Goal: Information Seeking & Learning: Find specific fact

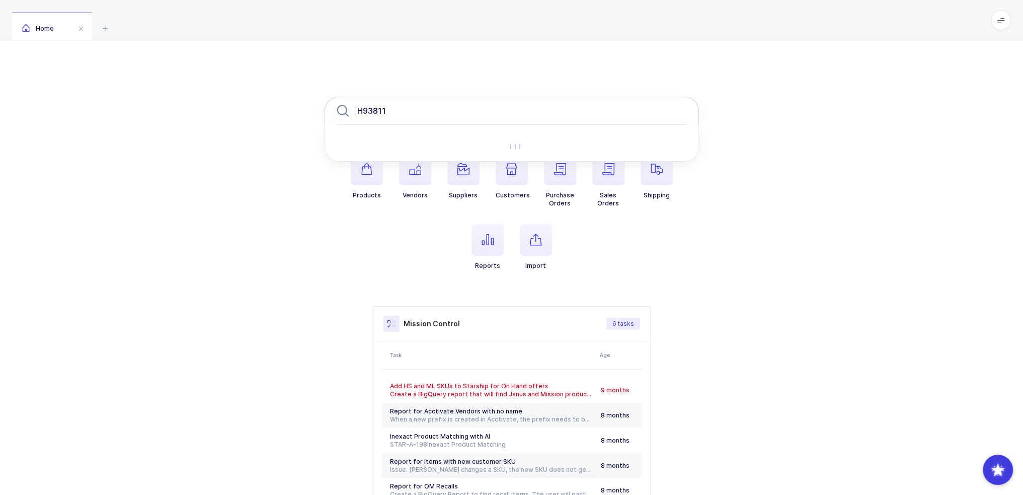
click at [419, 111] on input "H93811" at bounding box center [512, 111] width 375 height 28
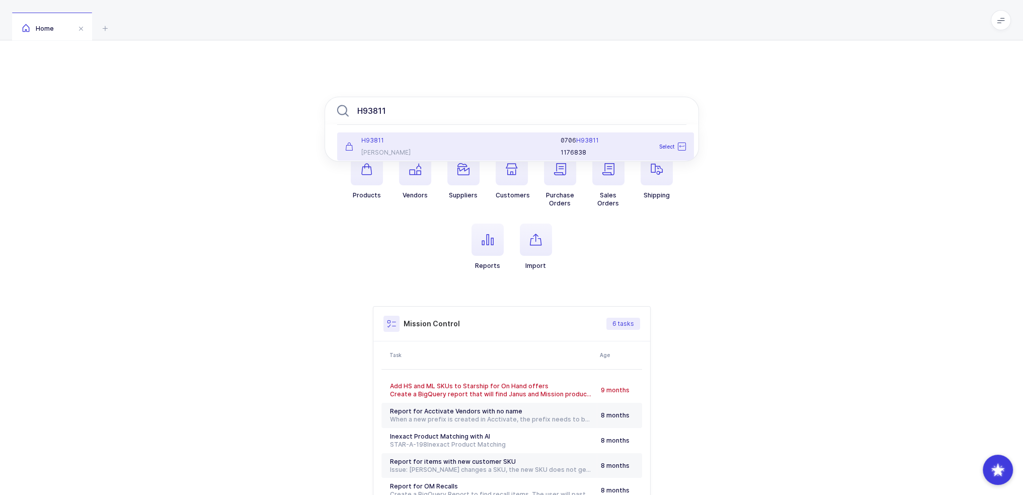
type input "H93811"
click at [424, 147] on div "H93811 [PERSON_NAME]" at bounding box center [398, 146] width 118 height 20
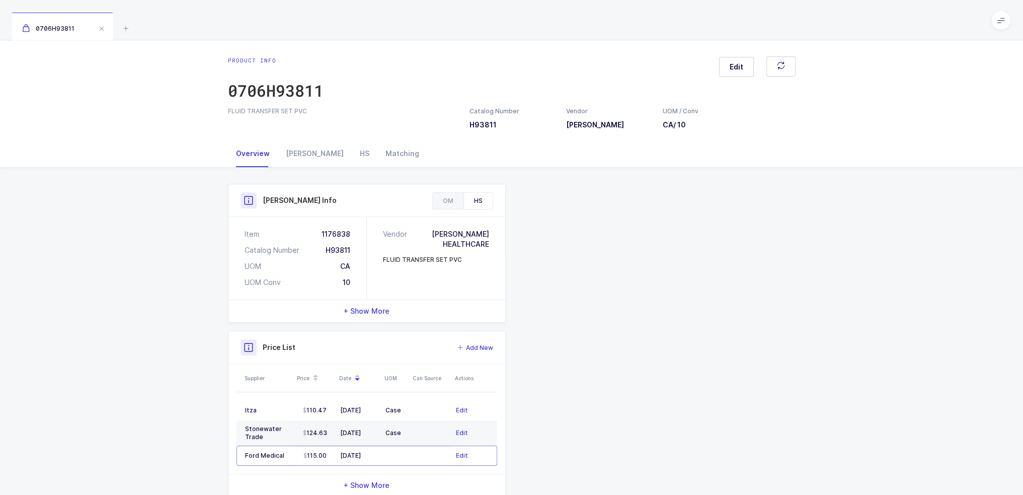
scroll to position [25, 0]
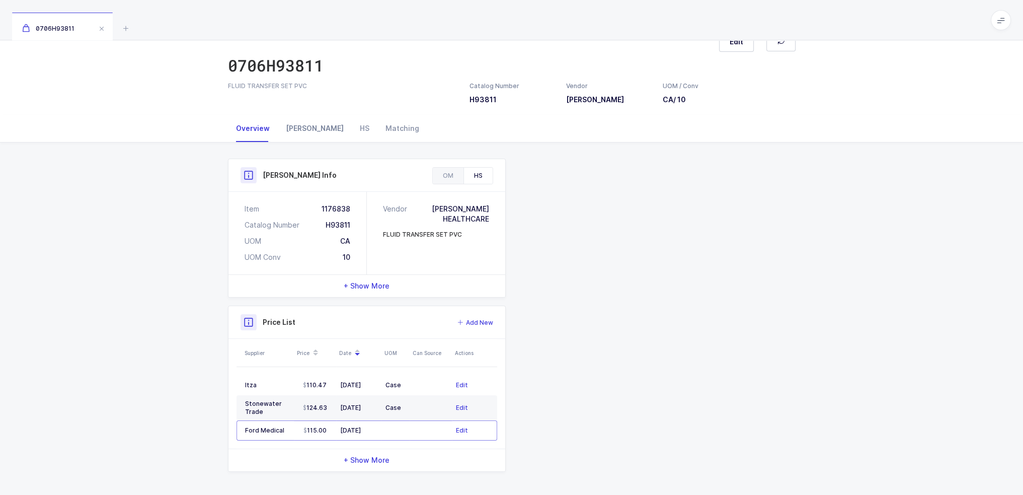
click at [299, 130] on div "[PERSON_NAME]" at bounding box center [315, 128] width 74 height 27
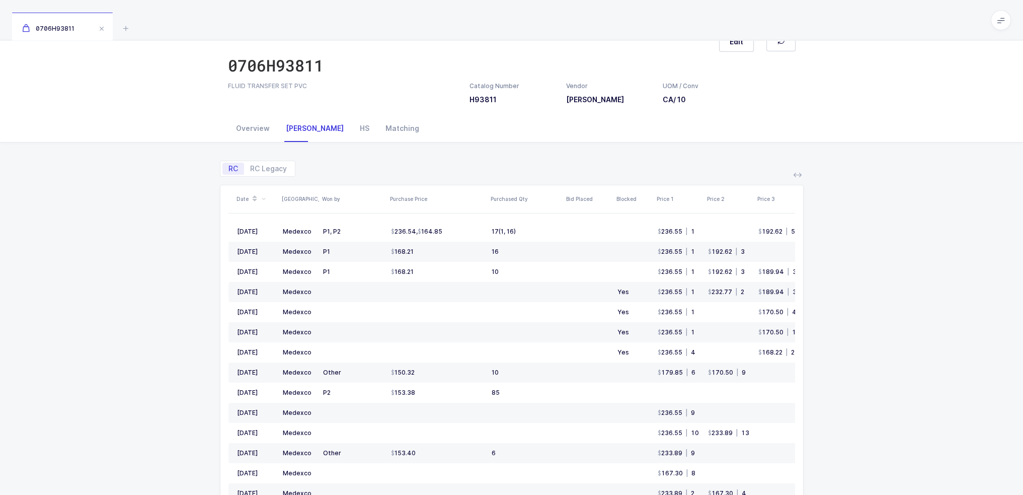
scroll to position [0, 0]
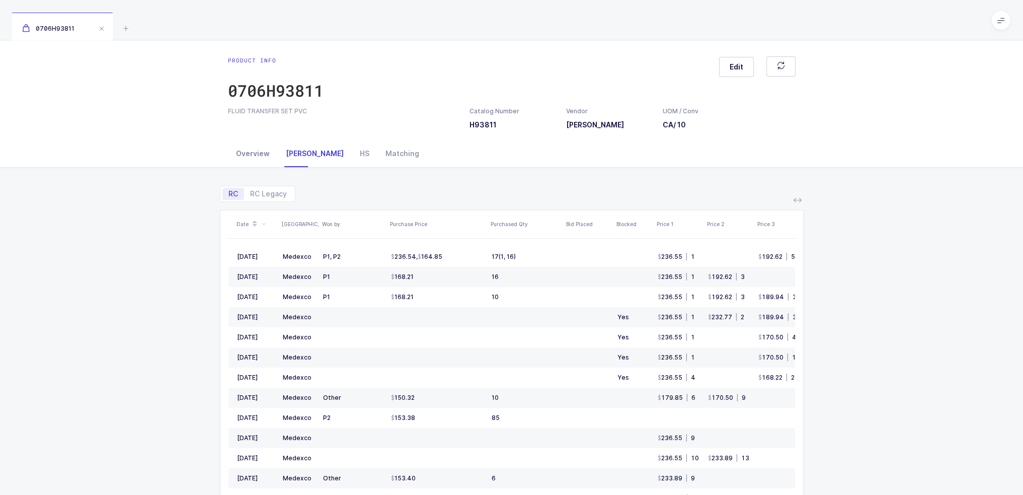
click at [241, 151] on div "Overview" at bounding box center [253, 153] width 50 height 27
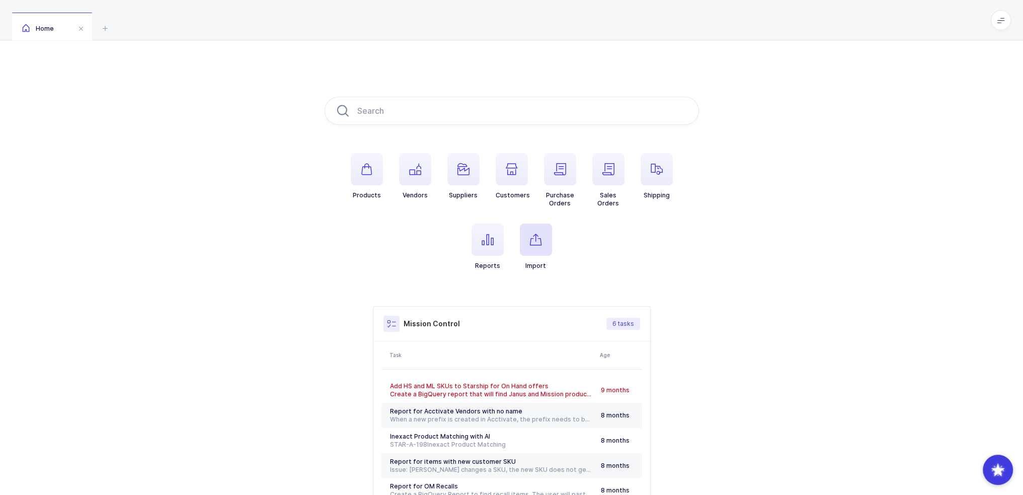
click at [548, 246] on span "button" at bounding box center [536, 239] width 32 height 32
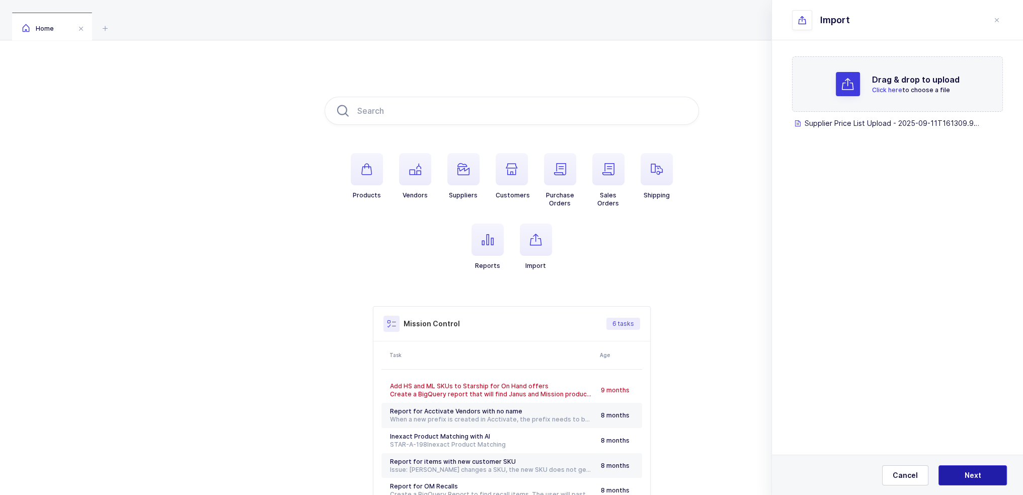
click at [993, 484] on button "Next" at bounding box center [973, 475] width 68 height 20
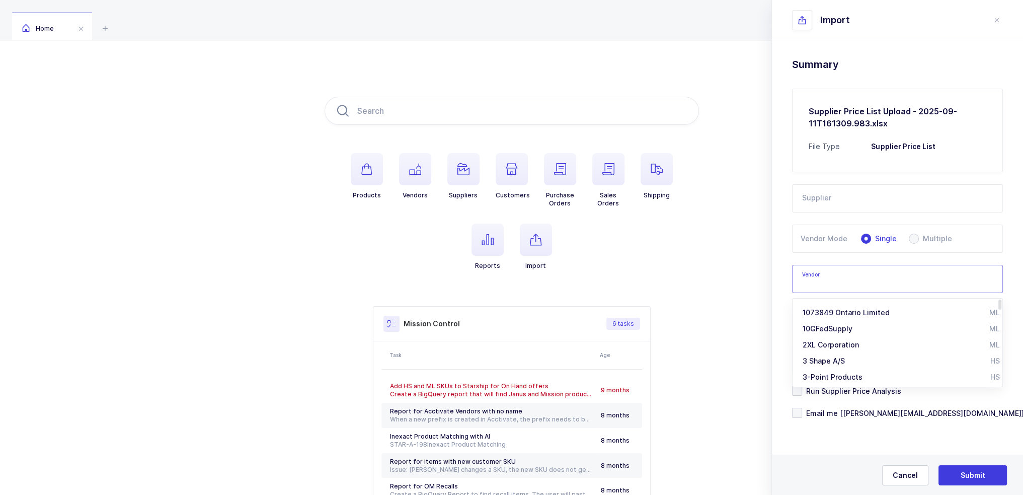
click at [842, 284] on input "text" at bounding box center [897, 279] width 211 height 28
click at [851, 312] on span "Becton Dickinson" at bounding box center [861, 312] width 117 height 9
type input "Becton Dickinson"
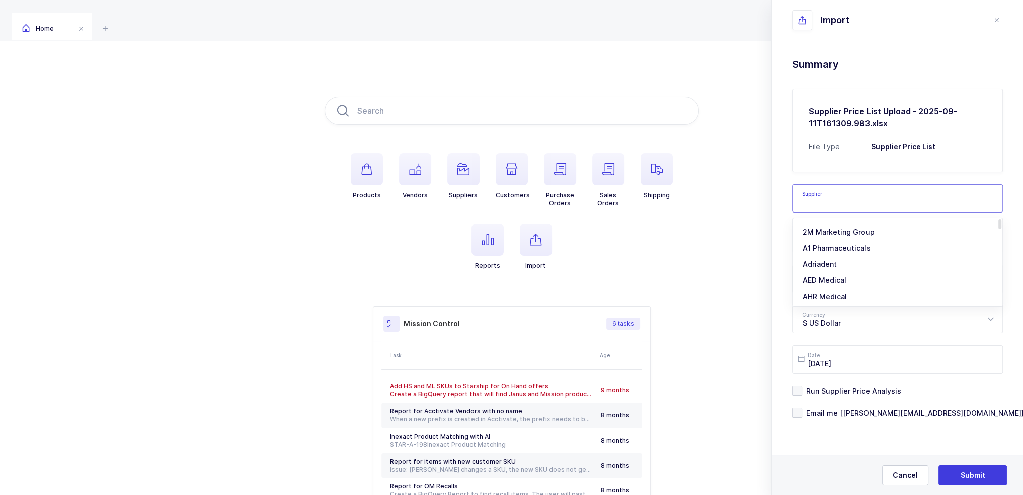
click at [822, 189] on input "text" at bounding box center [897, 198] width 211 height 28
click at [838, 232] on span "Oz Medical Supply" at bounding box center [835, 232] width 65 height 9
type input "Oz Medical Supply"
click at [846, 416] on span "Email me [[PERSON_NAME][EMAIL_ADDRESS][DOMAIN_NAME]]" at bounding box center [913, 413] width 222 height 10
click at [802, 408] on input "Email me [[PERSON_NAME][EMAIL_ADDRESS][DOMAIN_NAME]]" at bounding box center [802, 408] width 0 height 0
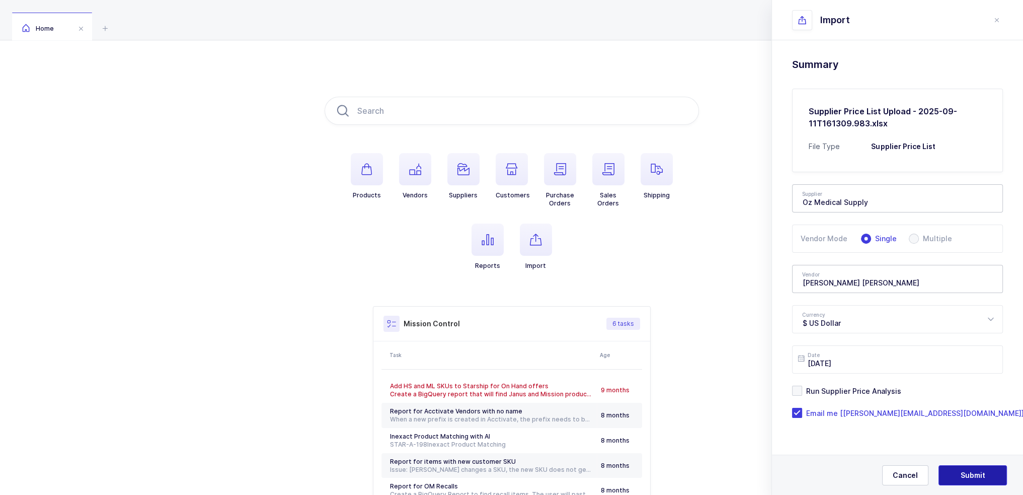
click at [978, 474] on span "Submit" at bounding box center [973, 475] width 25 height 10
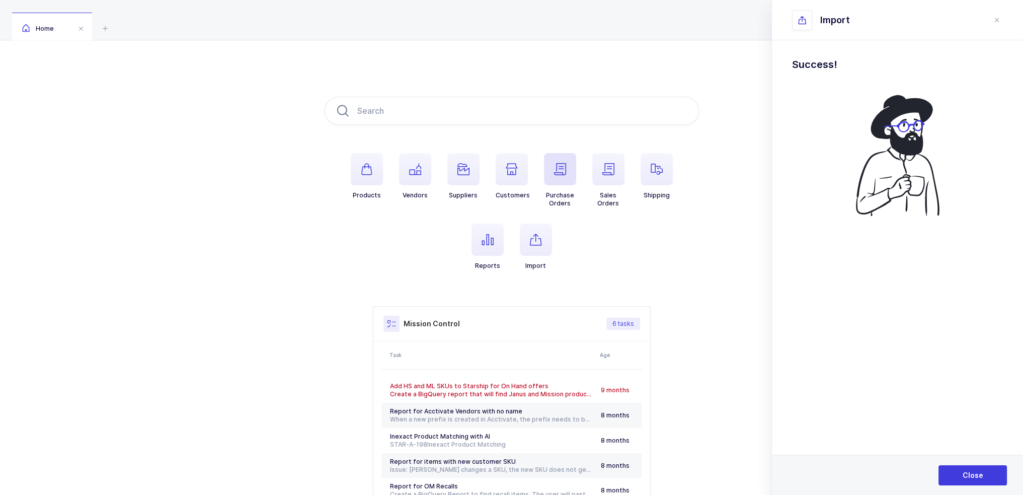
click at [569, 167] on span "button" at bounding box center [560, 169] width 32 height 32
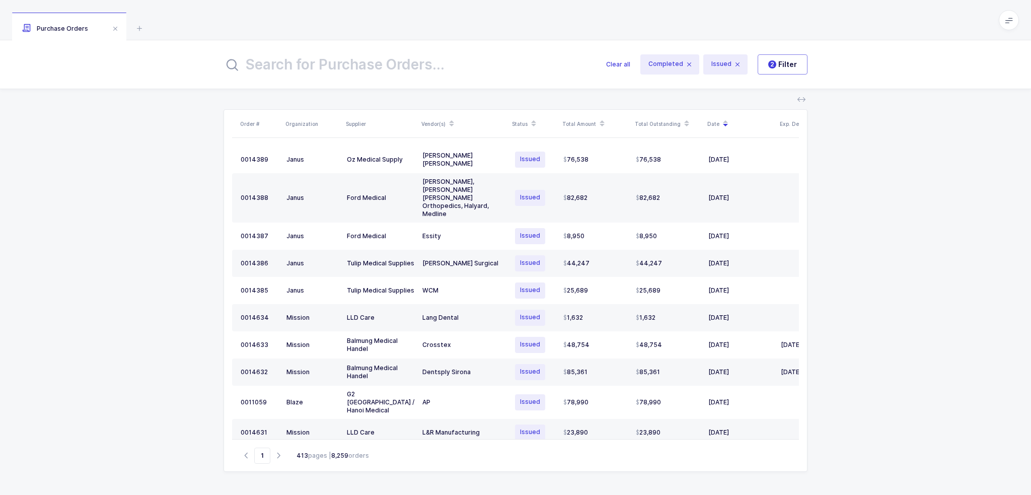
click at [367, 70] on input "text" at bounding box center [408, 64] width 370 height 24
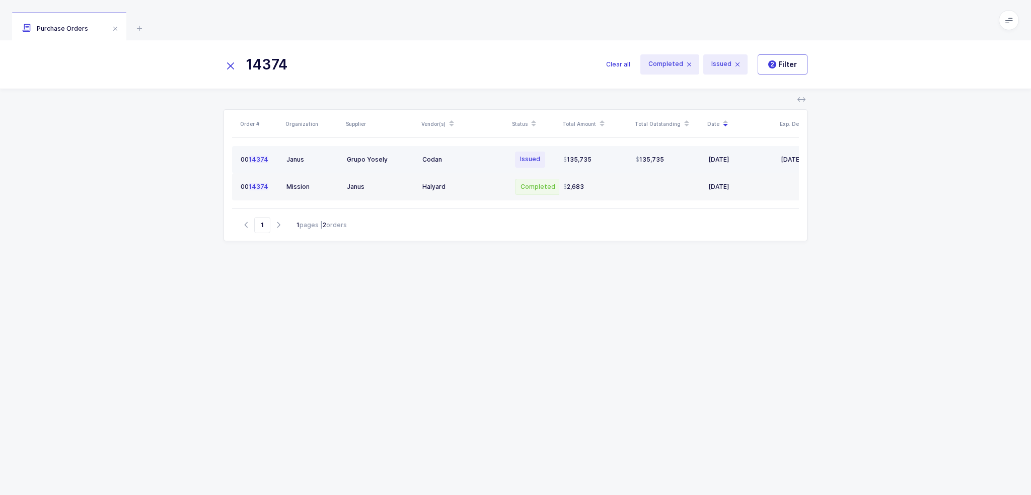
type input "14374"
click at [401, 158] on div "Grupo Yosely" at bounding box center [380, 160] width 67 height 8
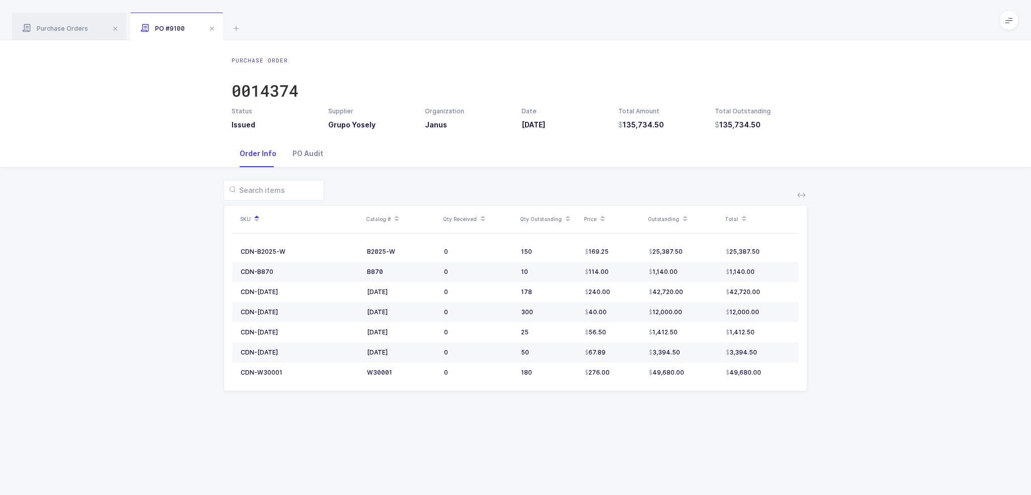
click at [296, 158] on div "PO Audit" at bounding box center [307, 153] width 47 height 27
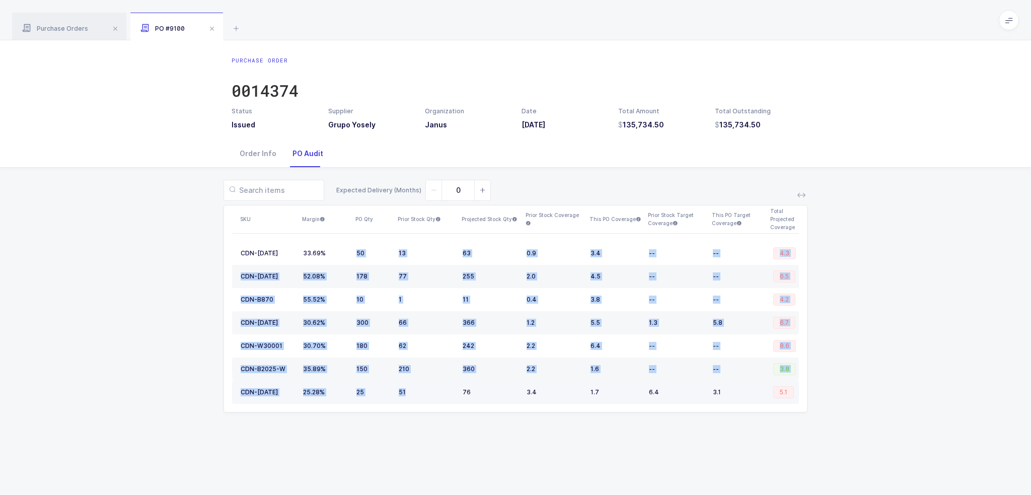
drag, startPoint x: 329, startPoint y: 254, endPoint x: 451, endPoint y: 393, distance: 184.8
click at [451, 393] on tbody "CDN-BC729 33.69% 50 13 63 0.9 3.4 -- -- 4.3 CDN-BC286 52.08% 178 77 255 2.0 4.5…" at bounding box center [515, 323] width 567 height 162
click at [451, 393] on div "51" at bounding box center [427, 392] width 56 height 8
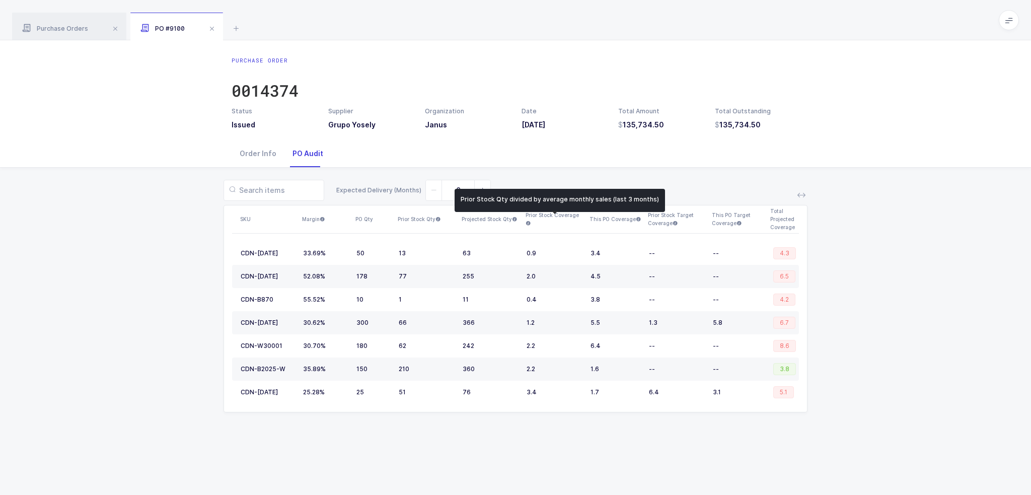
drag, startPoint x: 470, startPoint y: 459, endPoint x: 661, endPoint y: 435, distance: 193.2
click at [661, 435] on div "Purchase Order 0014374 Status Issued Supplier Grupo Yosely Organization Janus D…" at bounding box center [515, 267] width 1031 height 455
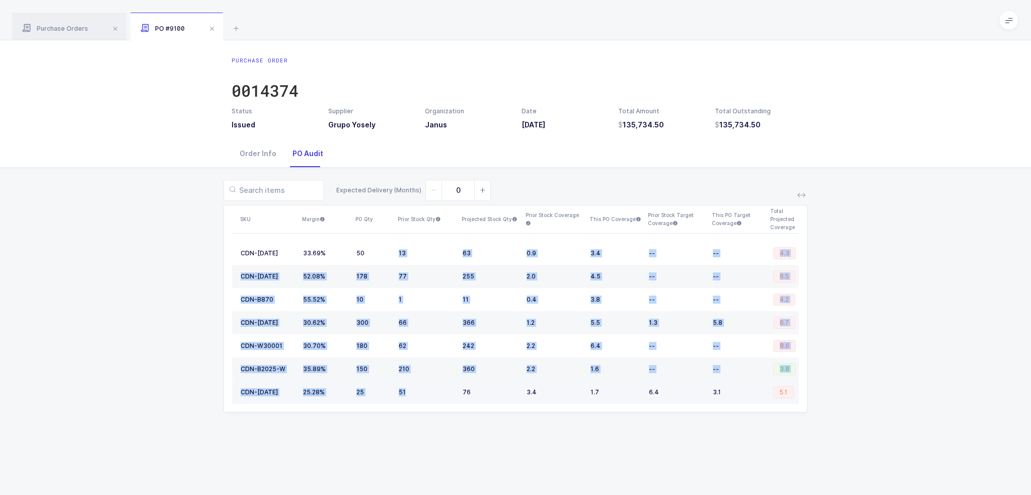
drag, startPoint x: 362, startPoint y: 256, endPoint x: 456, endPoint y: 388, distance: 161.4
click at [456, 388] on tbody "CDN-BC729 33.69% 50 13 63 0.9 3.4 -- -- 4.3 CDN-BC286 52.08% 178 77 255 2.0 4.5…" at bounding box center [515, 323] width 567 height 162
click at [456, 388] on td "51" at bounding box center [427, 392] width 64 height 23
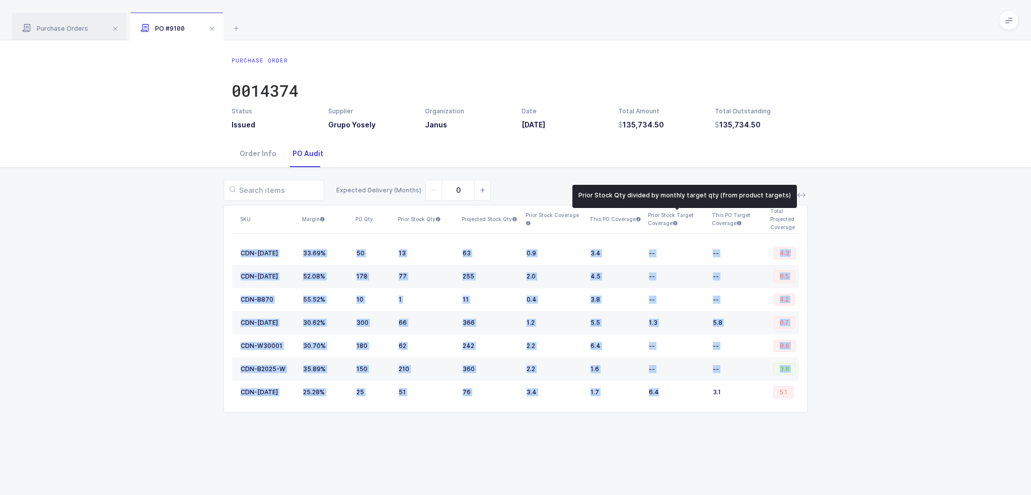
drag, startPoint x: 593, startPoint y: 440, endPoint x: 687, endPoint y: 408, distance: 98.5
click at [689, 406] on div "Purchase Order 0014374 Status Issued Supplier Grupo Yosely Organization Janus D…" at bounding box center [515, 267] width 1031 height 455
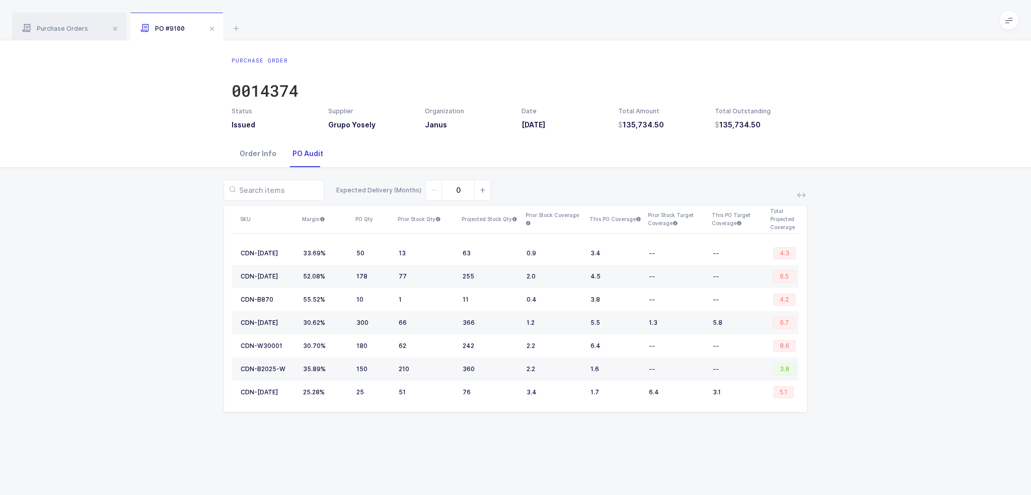
click at [264, 142] on div "Order Info" at bounding box center [258, 153] width 53 height 27
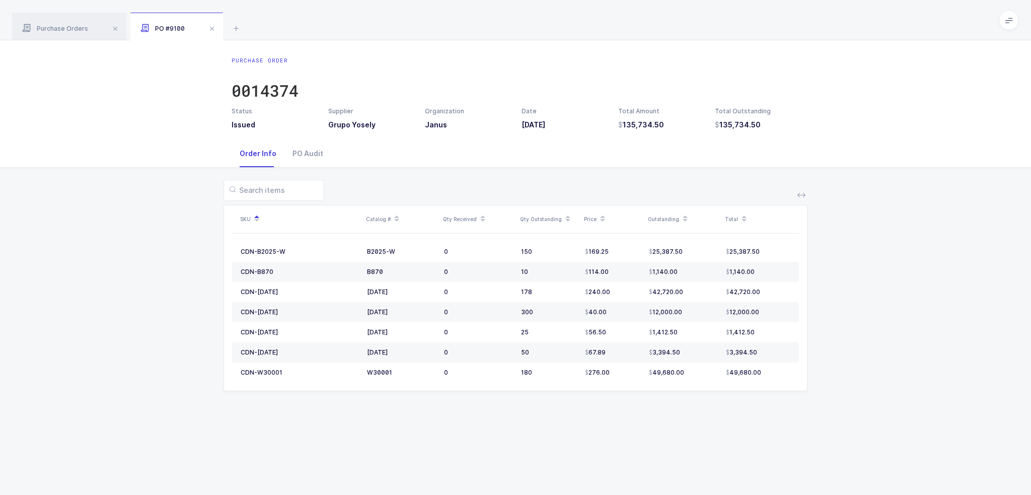
click at [210, 265] on div "SKU Catalog # Qty Received Qty Outstanding Price Outstanding Total CDN-B2025-W …" at bounding box center [515, 292] width 1015 height 248
click at [89, 21] on div "Purchase Orders" at bounding box center [69, 27] width 114 height 28
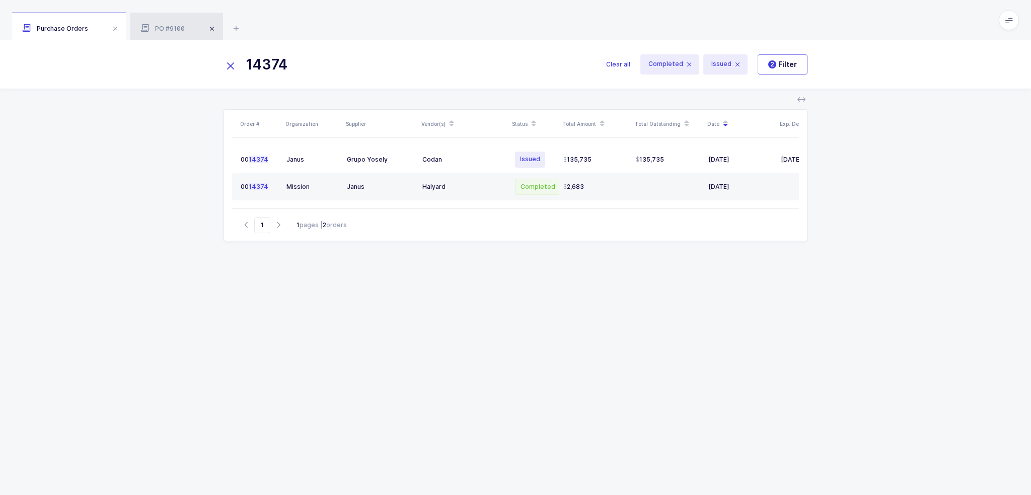
click at [207, 28] on span at bounding box center [212, 29] width 12 height 12
click at [114, 33] on span at bounding box center [115, 29] width 12 height 12
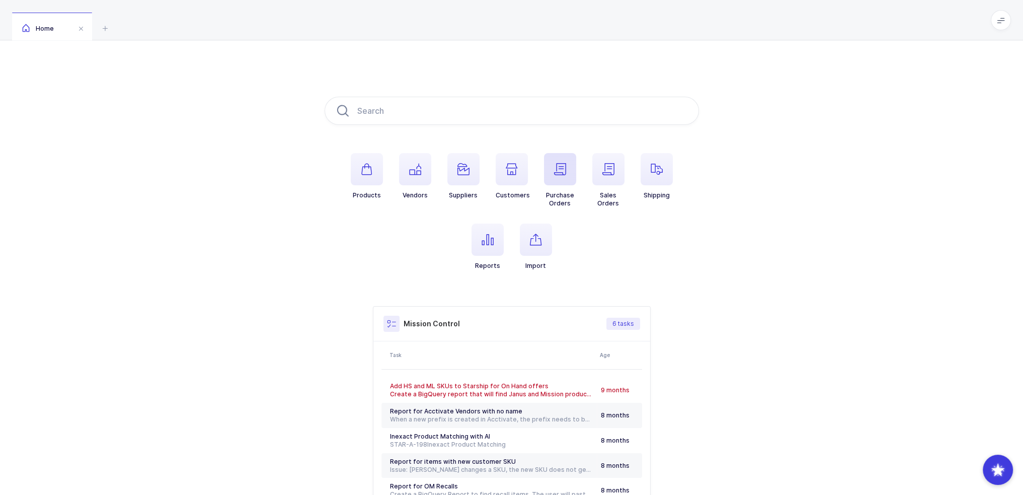
click at [564, 171] on icon "button" at bounding box center [560, 169] width 12 height 12
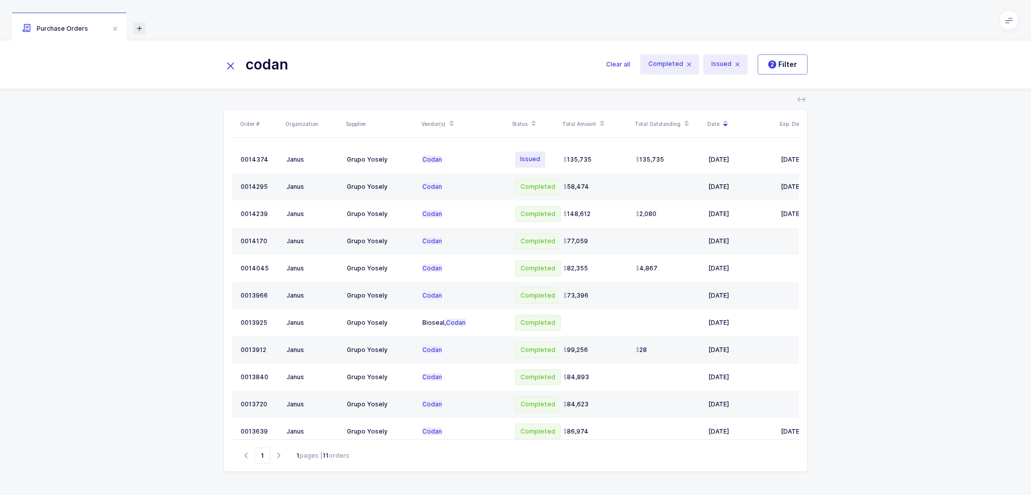
type input "codan"
click at [136, 24] on icon at bounding box center [139, 28] width 12 height 12
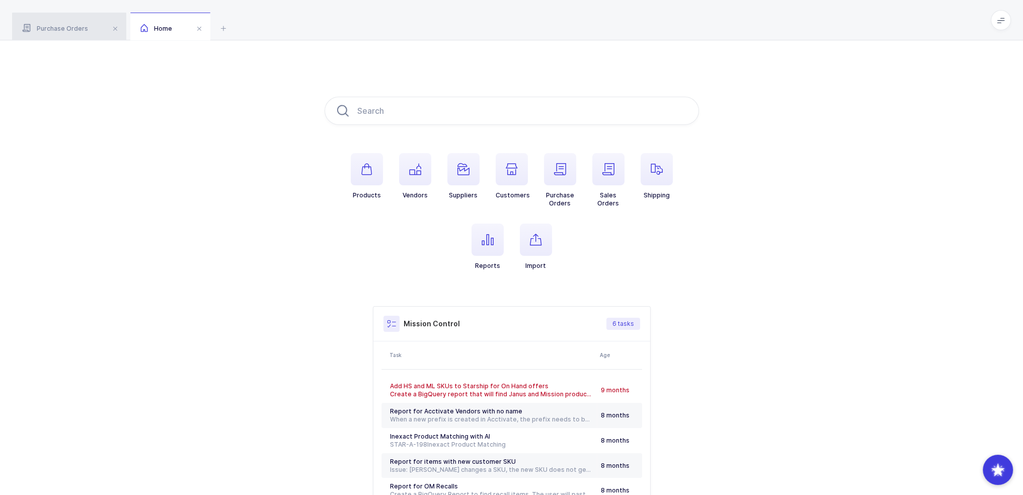
click at [124, 30] on div "Purchase Orders" at bounding box center [69, 27] width 114 height 28
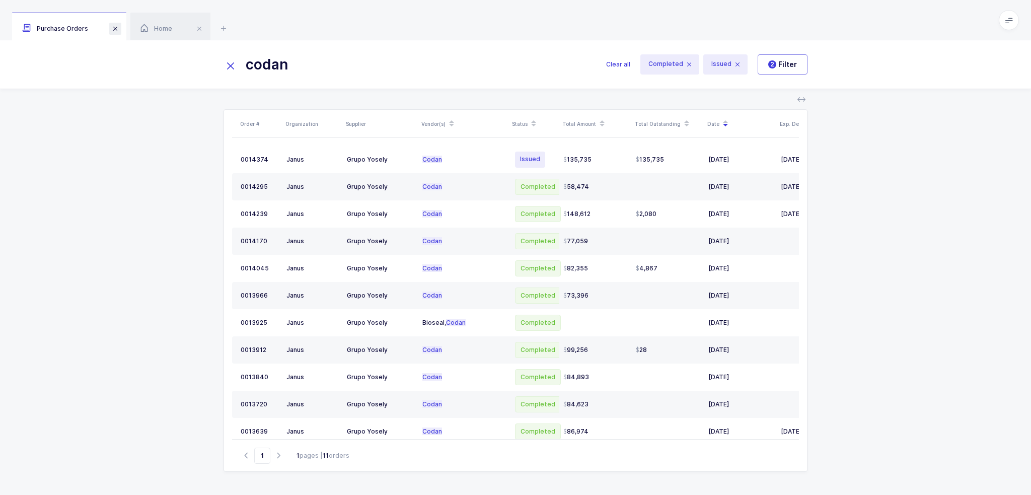
click at [116, 30] on span at bounding box center [115, 29] width 12 height 12
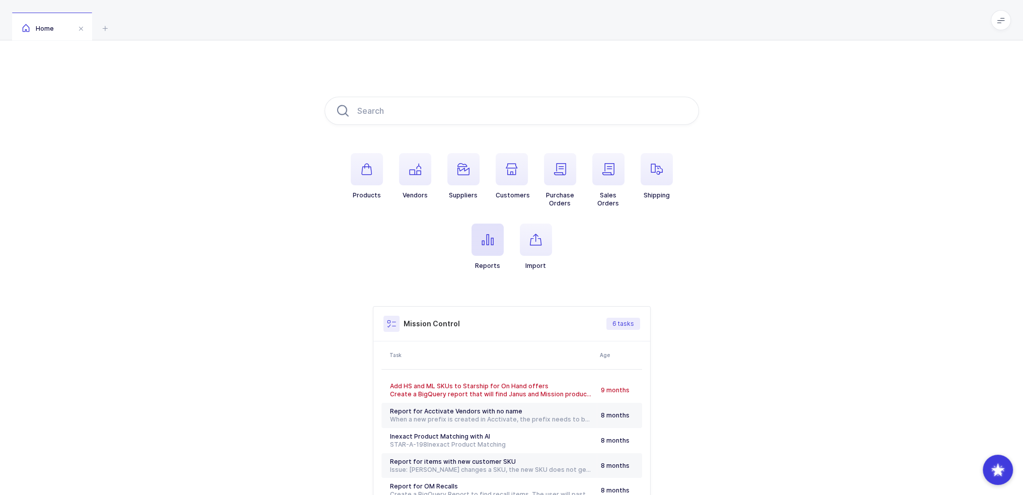
click at [490, 239] on icon "button" at bounding box center [488, 240] width 12 height 12
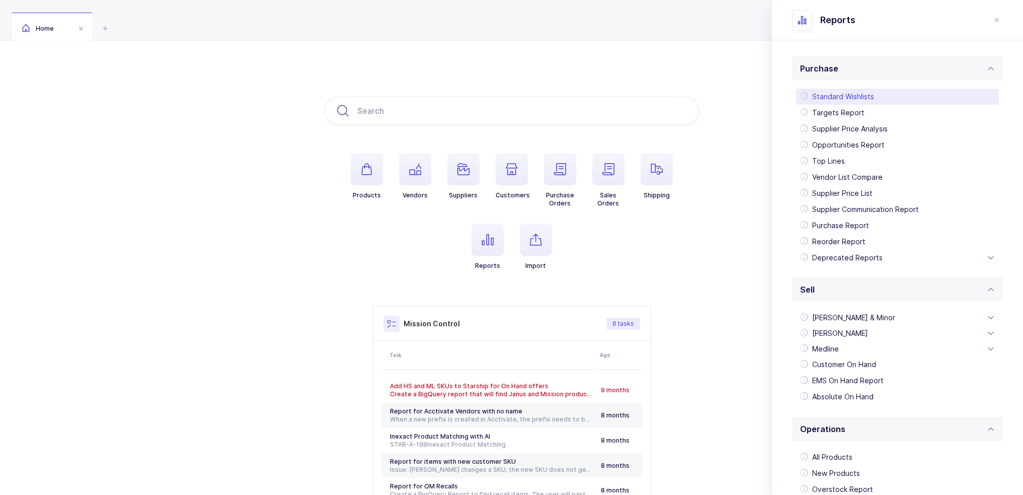
click at [845, 97] on div "Standard Wishlists" at bounding box center [897, 97] width 203 height 16
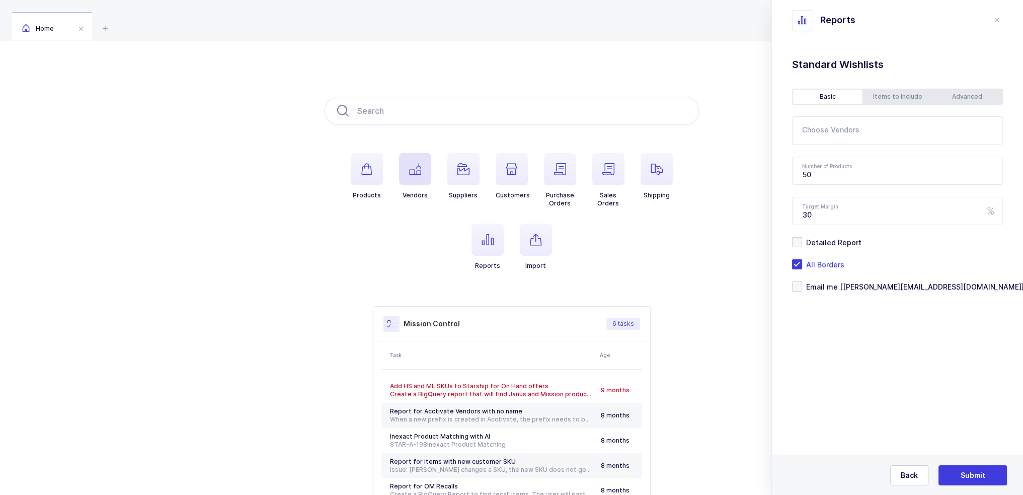
click at [408, 176] on span "button" at bounding box center [415, 169] width 32 height 32
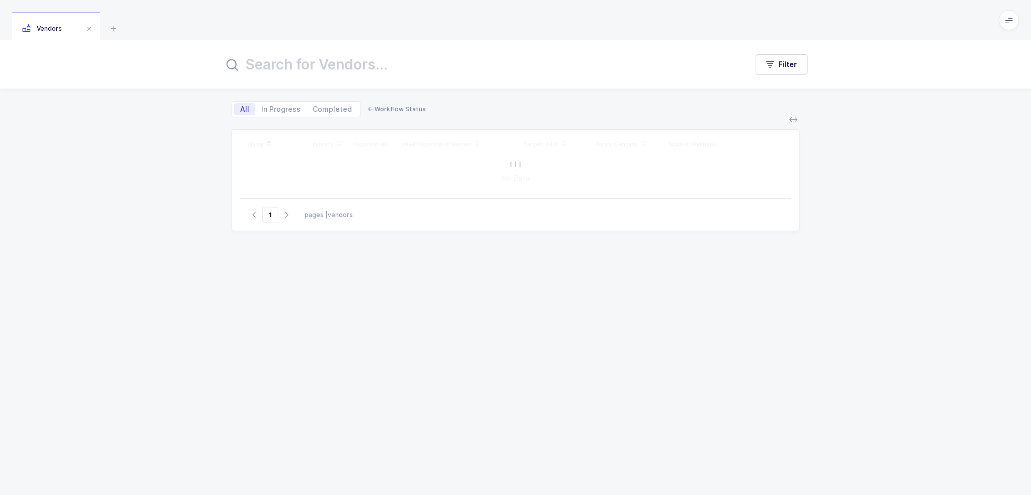
click at [360, 51] on div "Filter" at bounding box center [515, 64] width 1031 height 48
click at [358, 71] on input "text" at bounding box center [479, 64] width 512 height 24
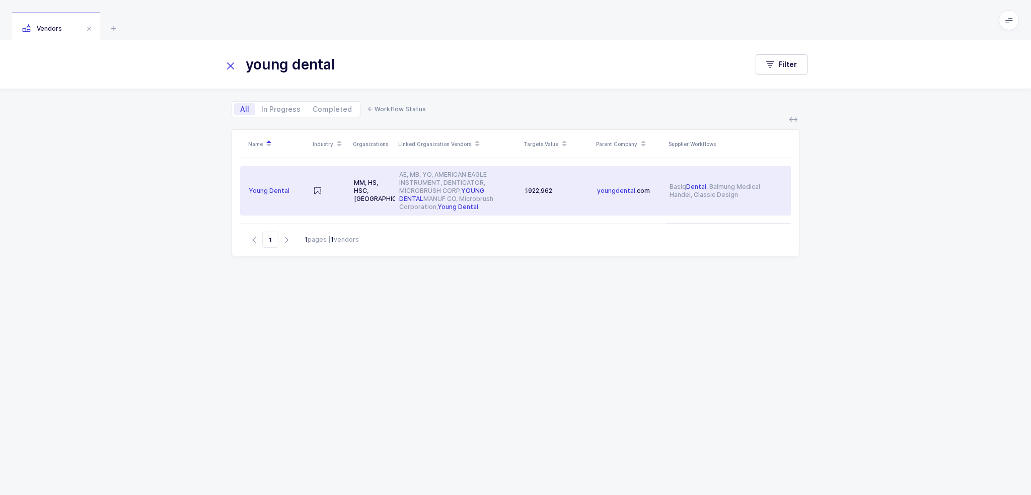
type input "young dental"
click at [584, 193] on div "922,962" at bounding box center [557, 191] width 64 height 8
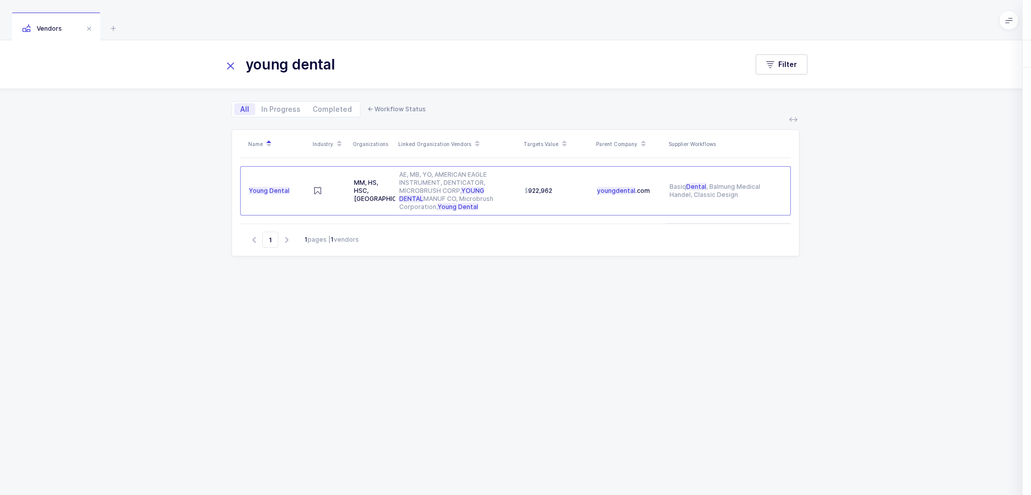
click at [909, 47] on div "Workflows" at bounding box center [932, 53] width 54 height 27
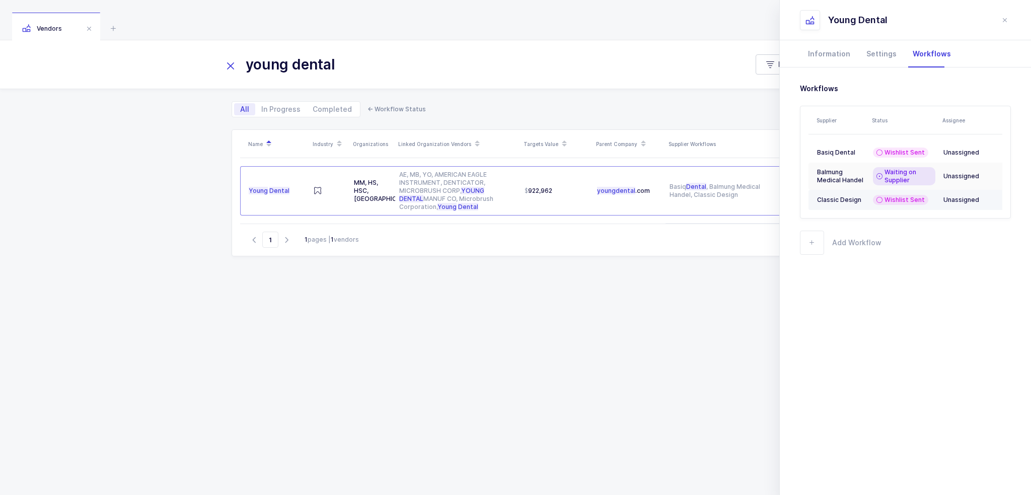
click at [872, 201] on td "Wishlist Sent" at bounding box center [904, 200] width 70 height 20
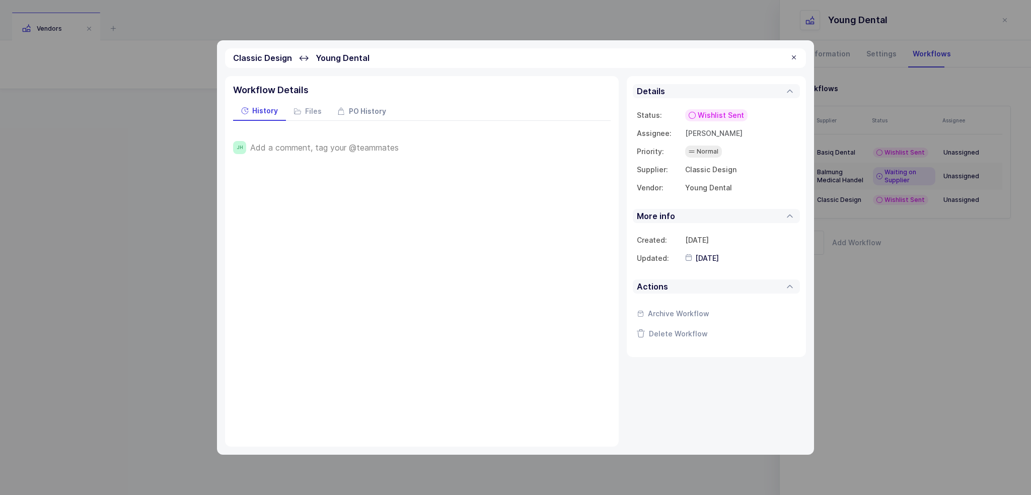
click at [369, 111] on span "PO History" at bounding box center [367, 111] width 37 height 7
click at [269, 111] on span "History" at bounding box center [265, 111] width 26 height 7
click at [334, 141] on div "Add a comment, tag your @teammates" at bounding box center [430, 147] width 360 height 13
click at [334, 144] on span "Add a comment, tag your @teammates" at bounding box center [324, 147] width 148 height 9
click at [263, 181] on span "Save" at bounding box center [266, 182] width 18 height 10
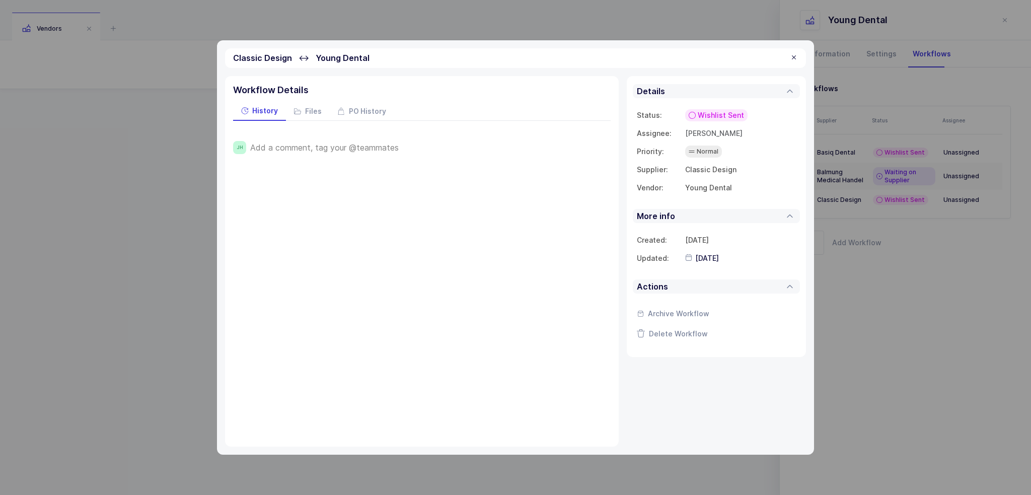
type input "2025-09-11"
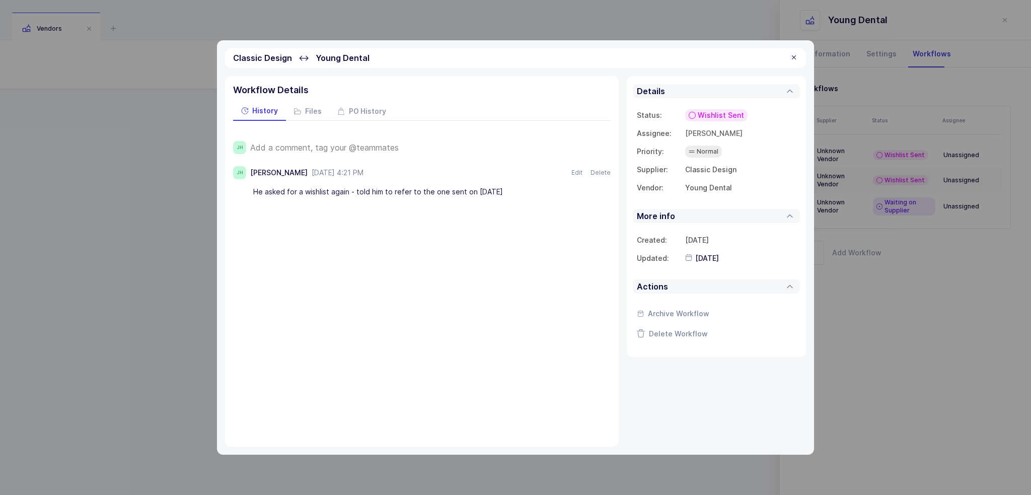
click at [796, 54] on div at bounding box center [794, 57] width 8 height 9
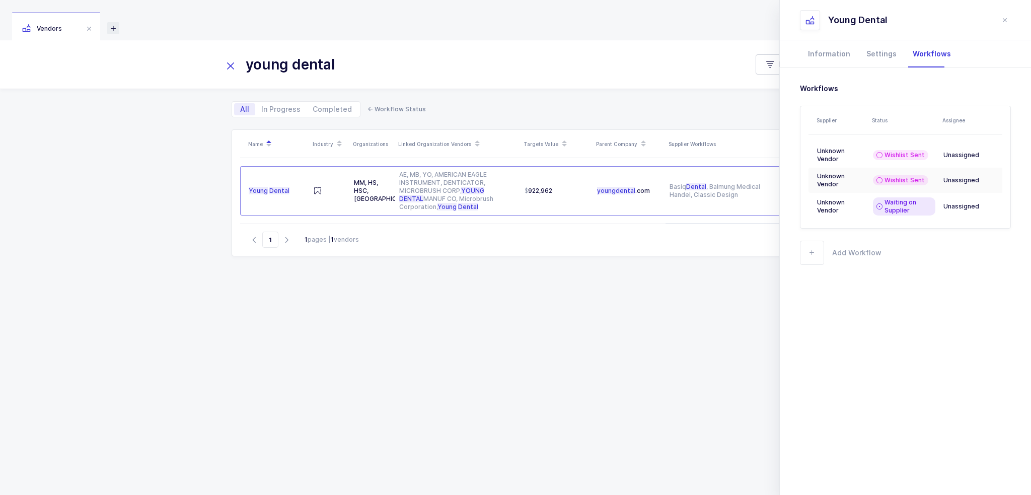
click at [116, 28] on icon at bounding box center [113, 28] width 12 height 12
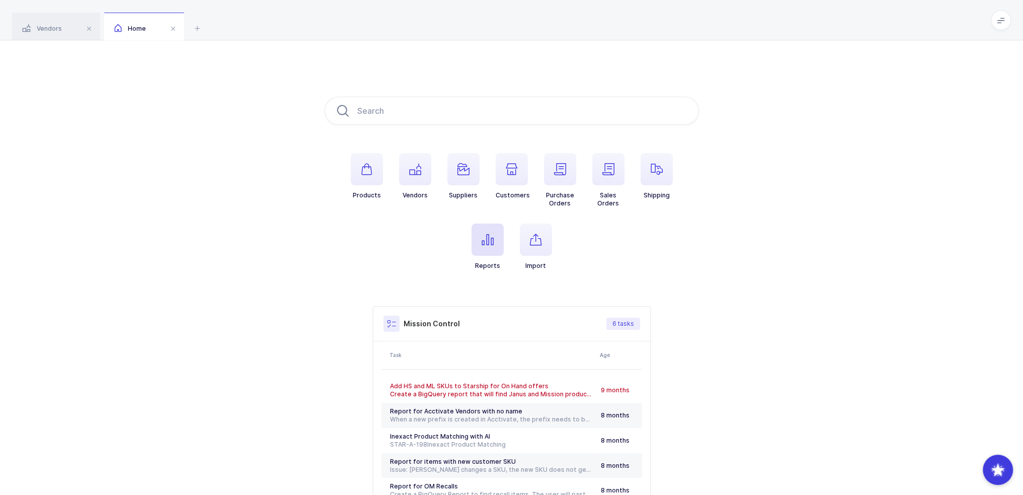
click at [492, 242] on icon "button" at bounding box center [488, 240] width 12 height 12
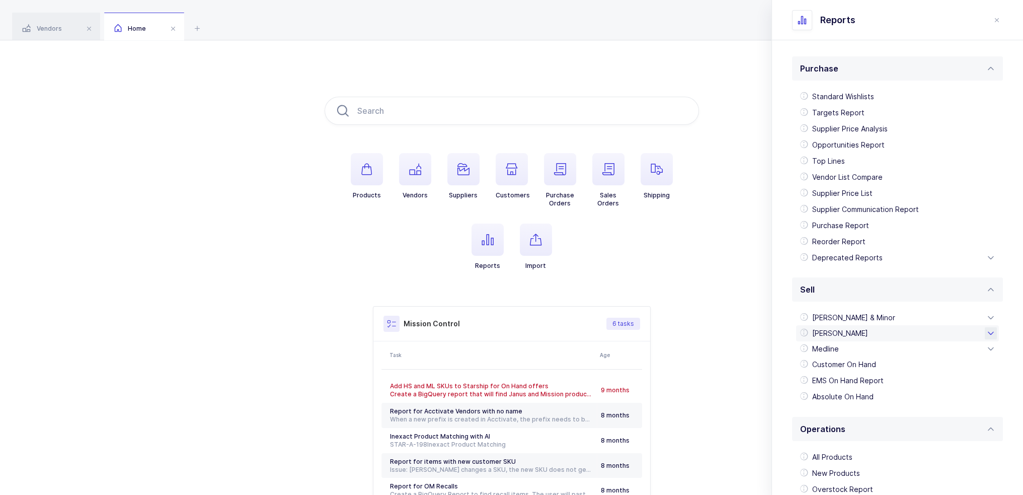
click at [851, 332] on div "[PERSON_NAME]" at bounding box center [897, 333] width 203 height 16
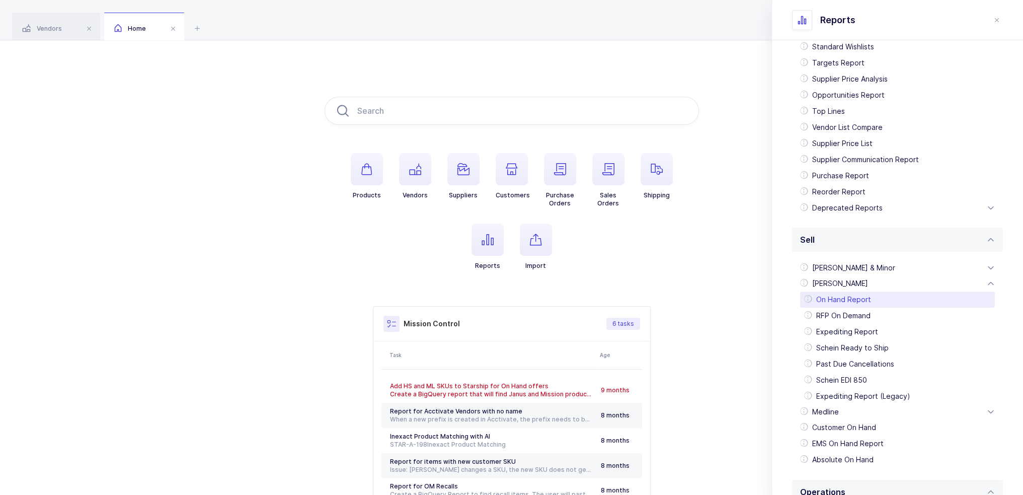
scroll to position [50, 0]
click at [865, 312] on div "RFP On Demand" at bounding box center [897, 315] width 195 height 16
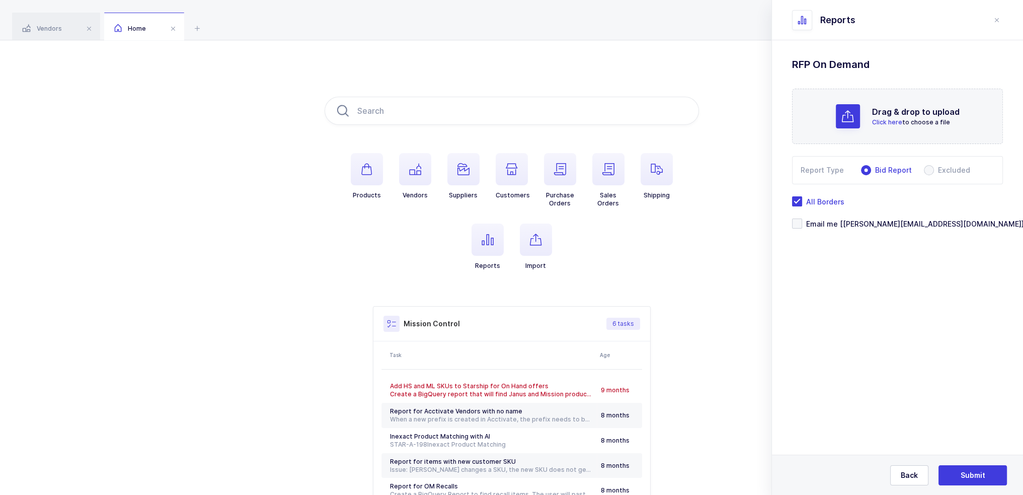
scroll to position [0, 0]
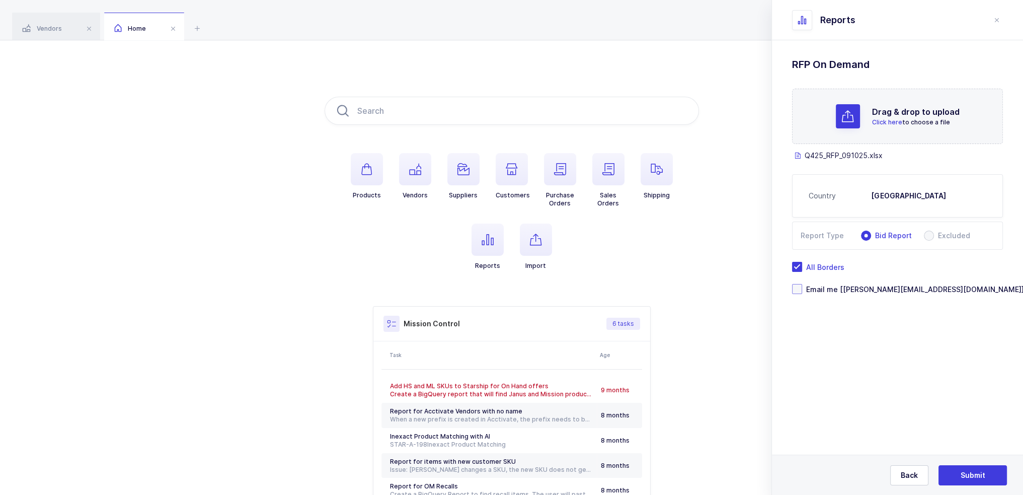
click at [832, 285] on span "Email me [[PERSON_NAME][EMAIL_ADDRESS][DOMAIN_NAME]]" at bounding box center [913, 289] width 222 height 10
click at [802, 284] on input "Email me [[PERSON_NAME][EMAIL_ADDRESS][DOMAIN_NAME]]" at bounding box center [802, 284] width 0 height 0
click at [972, 476] on span "Submit" at bounding box center [973, 475] width 25 height 10
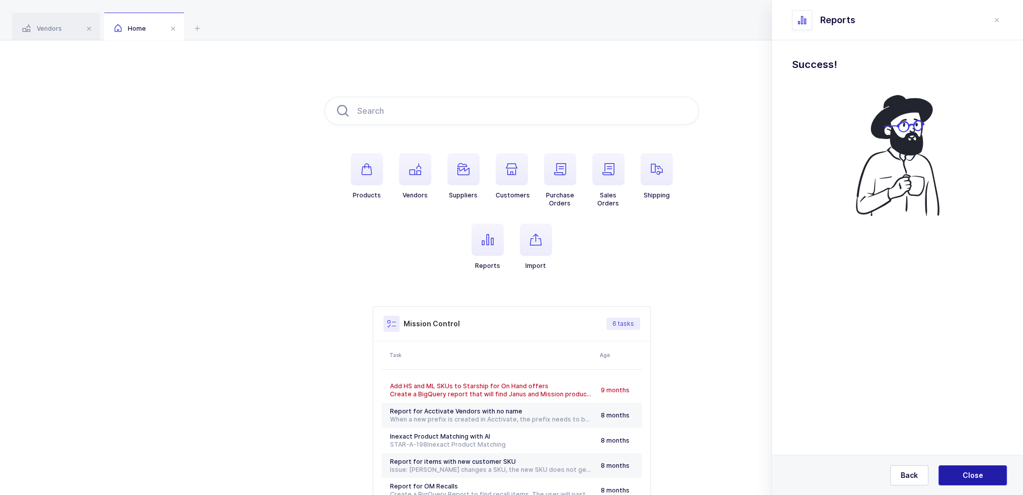
click at [982, 476] on span "Close" at bounding box center [973, 475] width 21 height 10
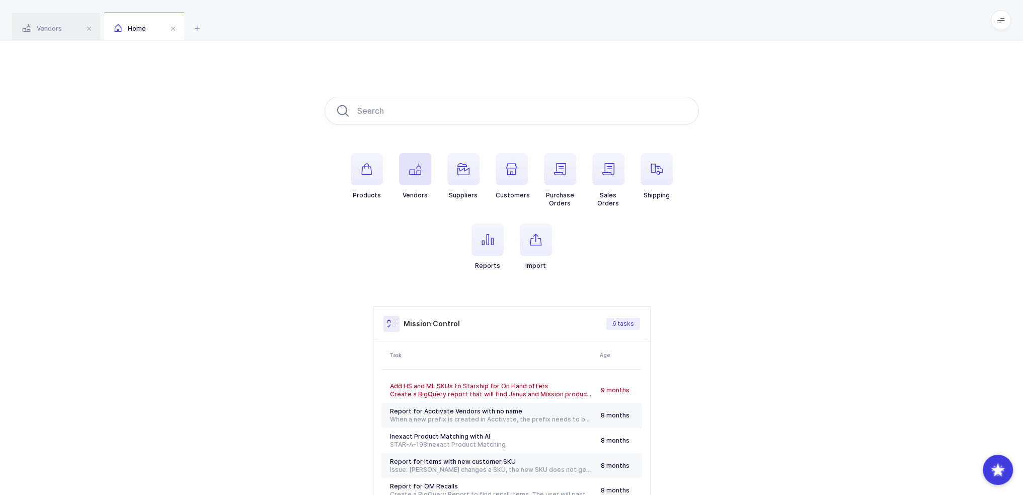
click at [405, 164] on span "button" at bounding box center [415, 169] width 32 height 32
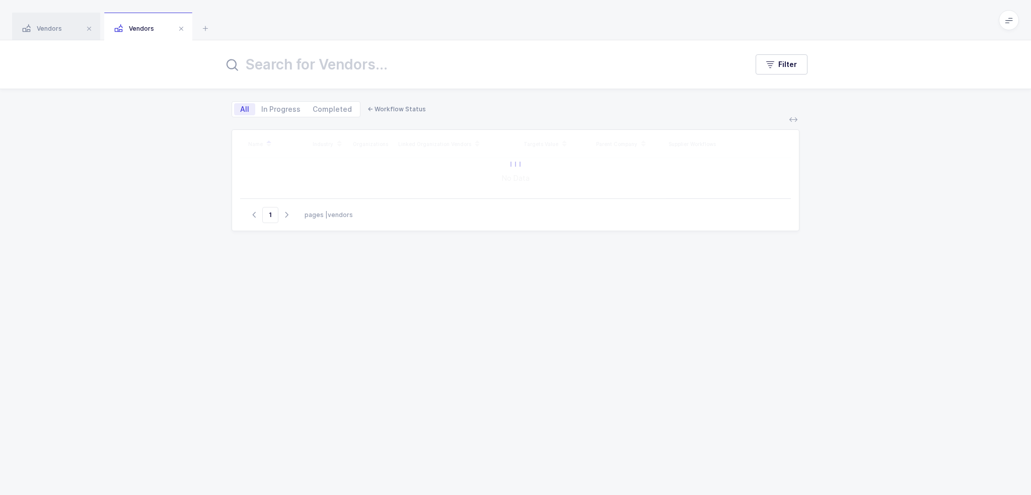
click at [346, 67] on input "text" at bounding box center [479, 64] width 512 height 24
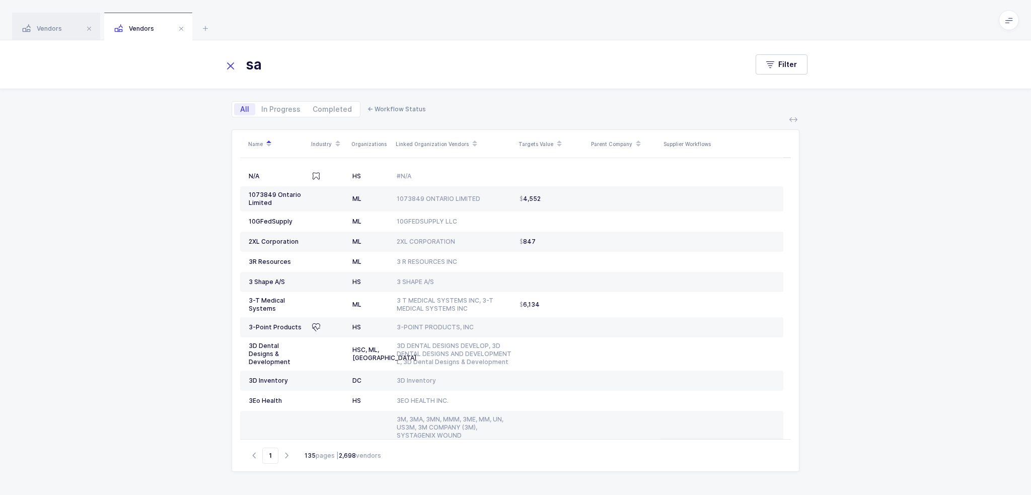
type input "s"
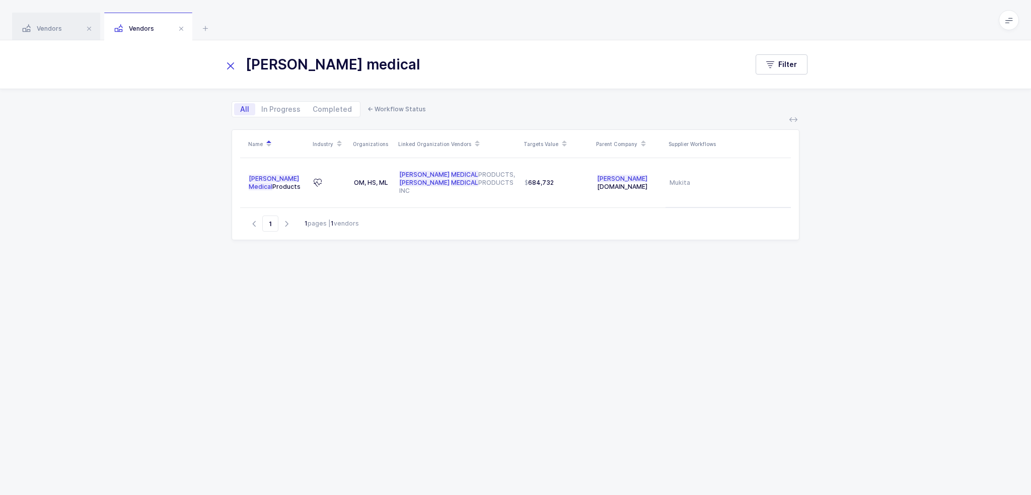
type input "dale medical"
click at [207, 25] on icon at bounding box center [205, 28] width 12 height 12
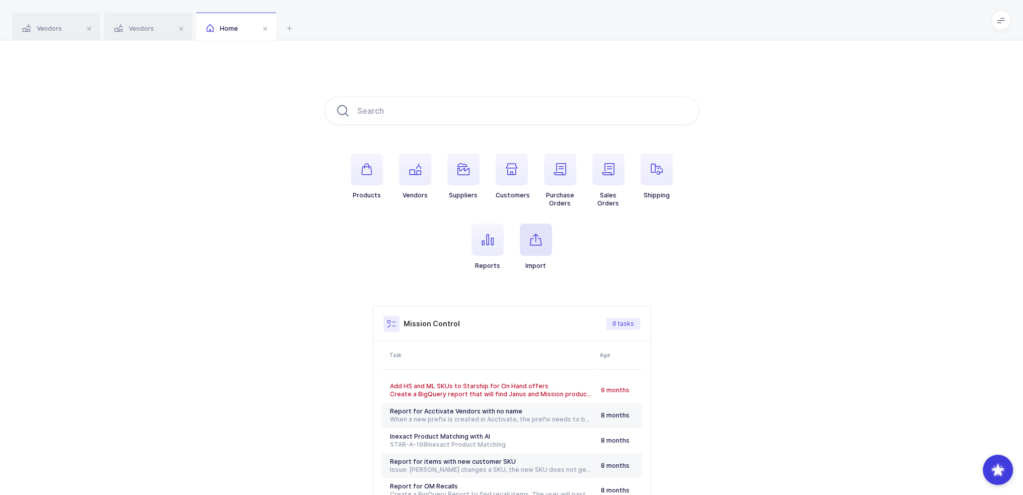
click at [543, 237] on span "button" at bounding box center [536, 239] width 32 height 32
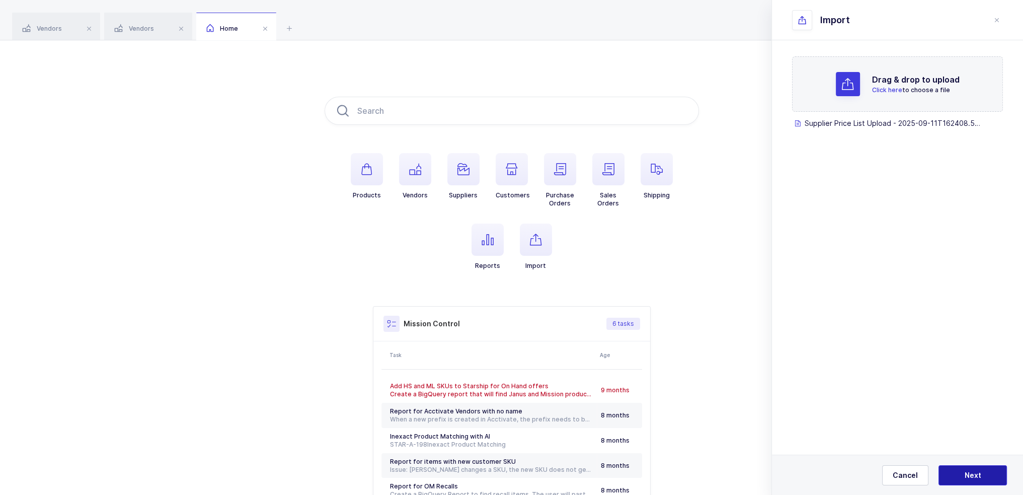
click at [970, 481] on button "Next" at bounding box center [973, 475] width 68 height 20
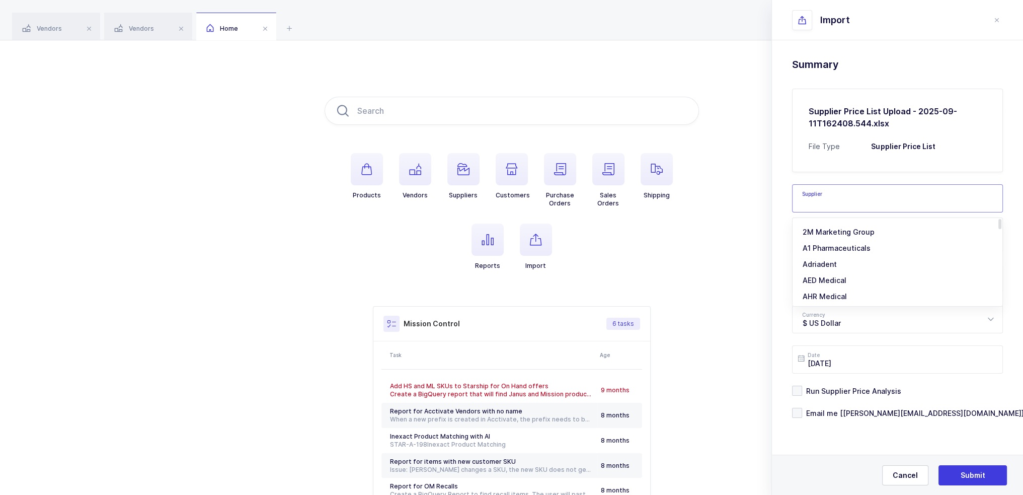
click at [866, 190] on input "text" at bounding box center [897, 198] width 211 height 28
click at [840, 229] on li "Mukita" at bounding box center [901, 232] width 209 height 16
type input "Mukita"
click at [824, 282] on input "text" at bounding box center [897, 279] width 211 height 28
click at [845, 311] on span "Dale Medical Products" at bounding box center [863, 312] width 121 height 9
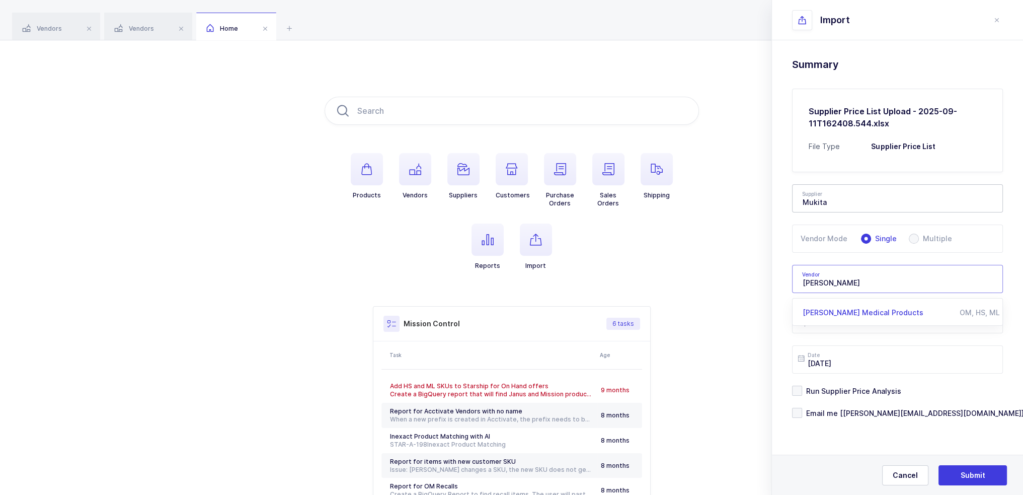
type input "Dale Medical Products"
click at [847, 390] on span "Run Supplier Price Analysis" at bounding box center [851, 391] width 99 height 10
click at [802, 386] on input "Run Supplier Price Analysis" at bounding box center [802, 386] width 0 height 0
click at [846, 416] on span "Email me [[PERSON_NAME][EMAIL_ADDRESS][DOMAIN_NAME]]" at bounding box center [913, 413] width 222 height 10
click at [802, 408] on input "Email me [[PERSON_NAME][EMAIL_ADDRESS][DOMAIN_NAME]]" at bounding box center [802, 408] width 0 height 0
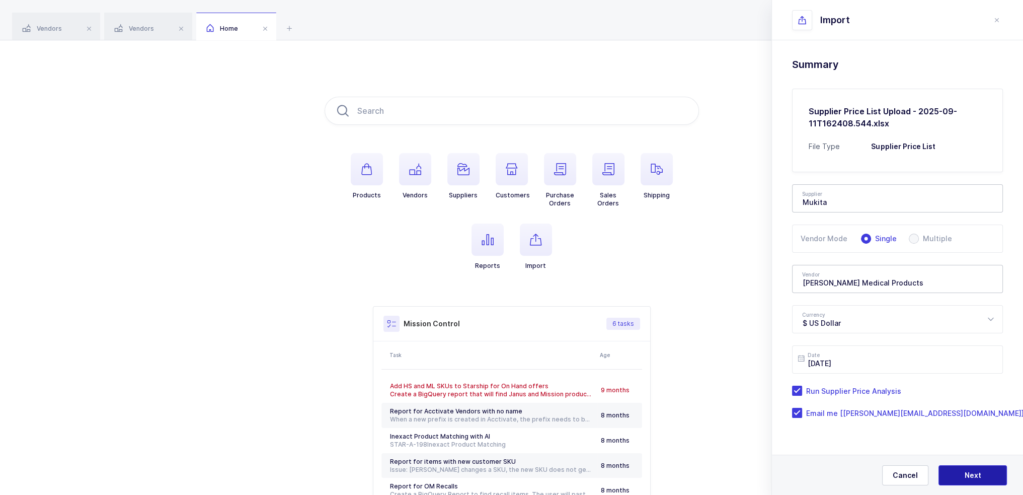
click at [981, 477] on button "Next" at bounding box center [973, 475] width 68 height 20
type input "Dale Medical Products"
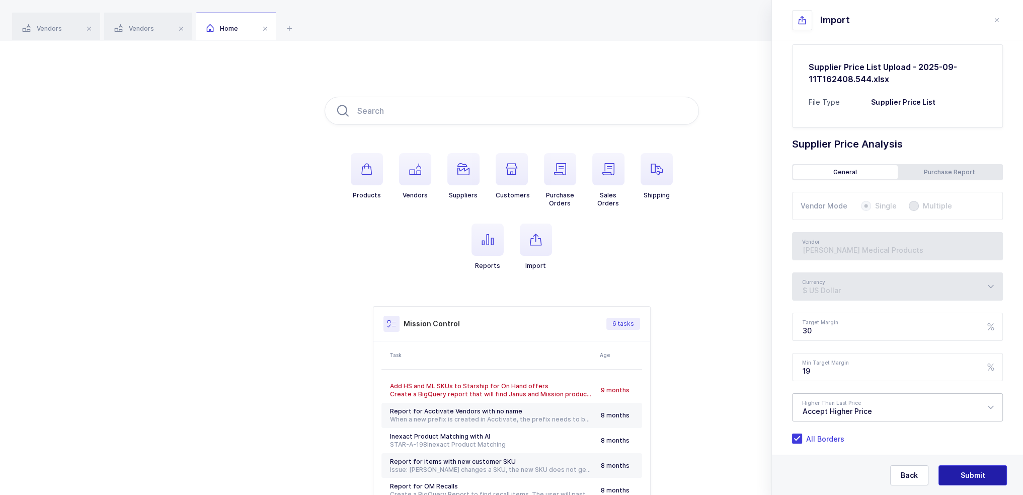
scroll to position [83, 0]
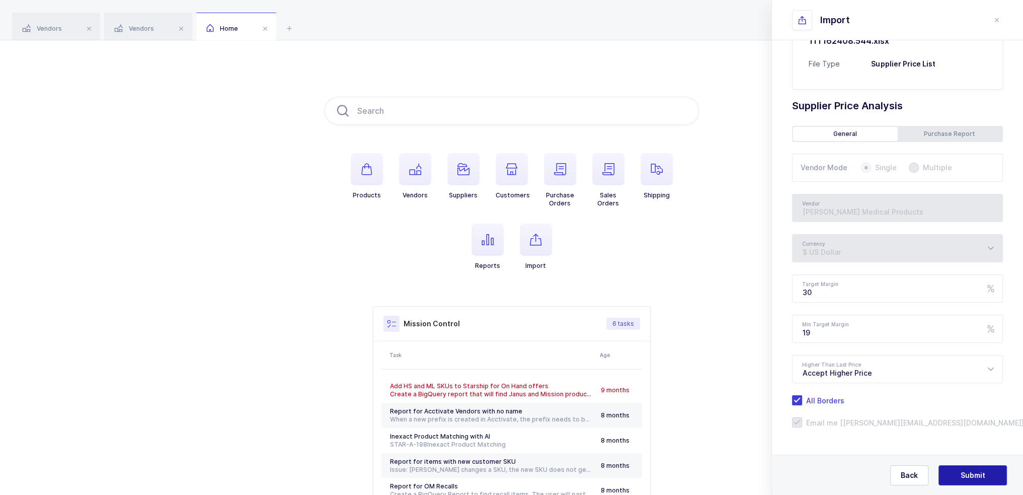
click at [968, 475] on span "Submit" at bounding box center [973, 475] width 25 height 10
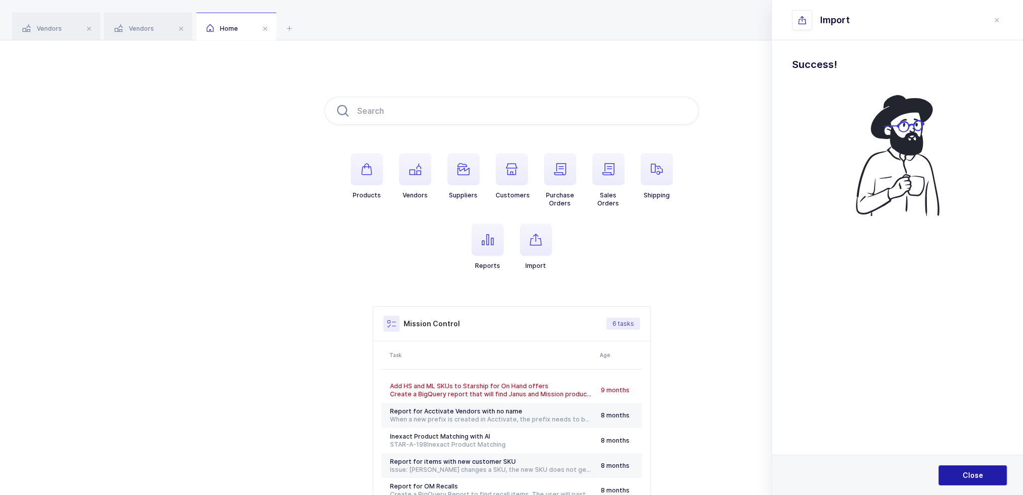
click at [986, 475] on button "Close" at bounding box center [973, 475] width 68 height 20
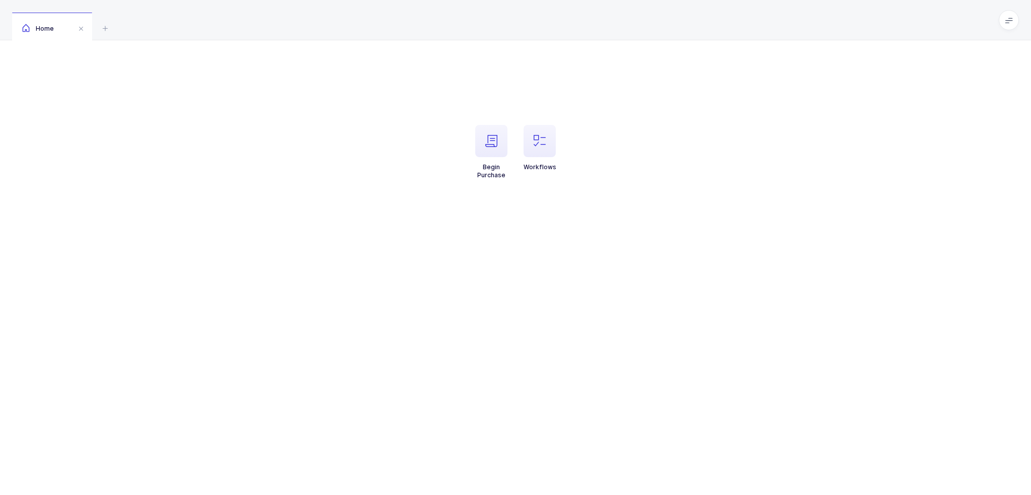
click at [562, 144] on li "Workflows" at bounding box center [539, 152] width 48 height 54
click at [543, 147] on span "button" at bounding box center [539, 141] width 32 height 32
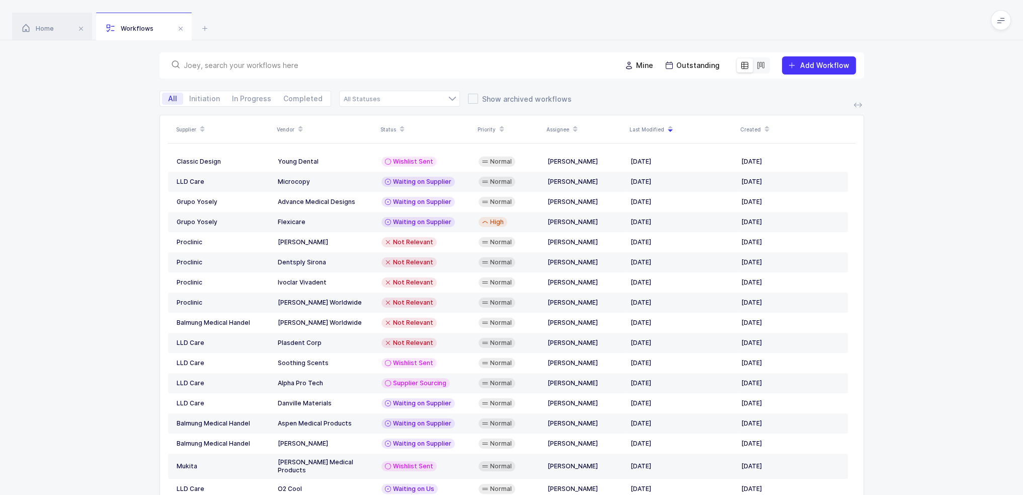
click at [344, 63] on input "text" at bounding box center [396, 65] width 425 height 10
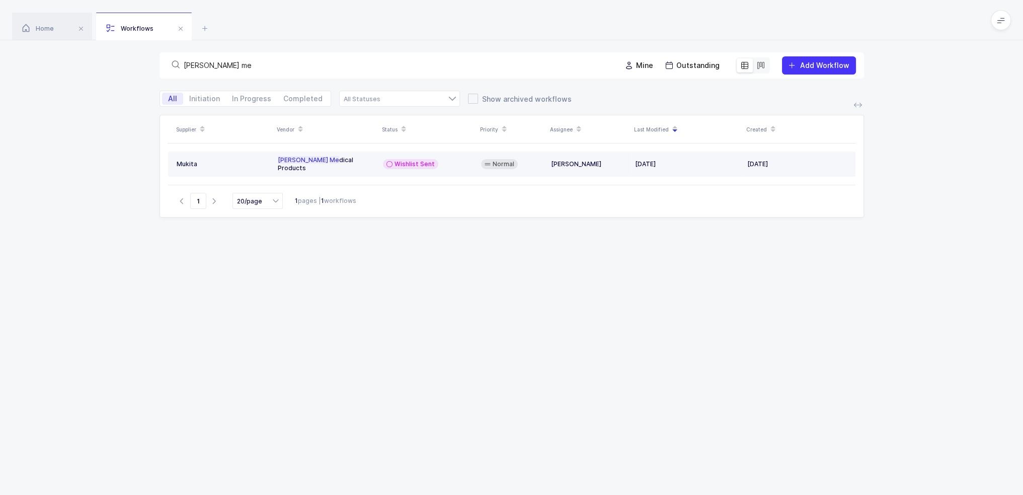
type input "dale me"
click at [348, 161] on div "Dale Me dical Products" at bounding box center [326, 164] width 97 height 16
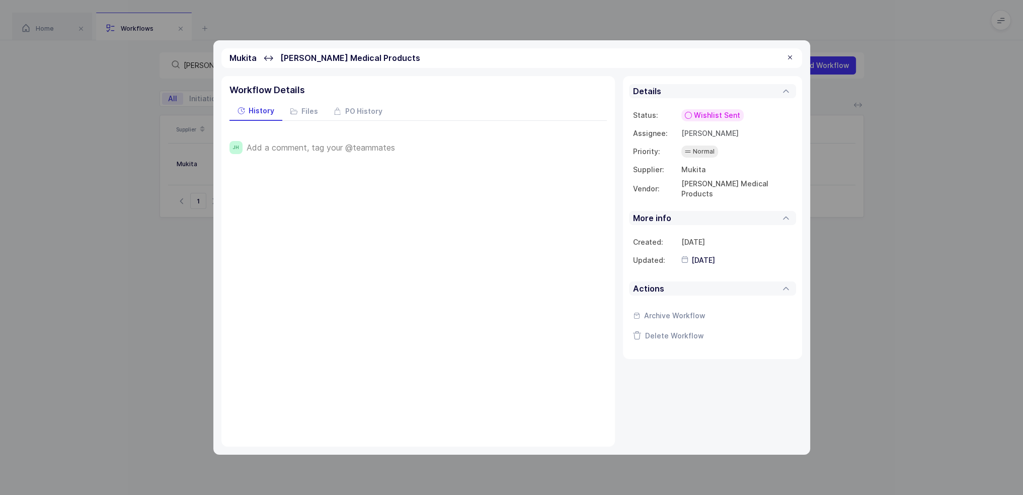
click at [346, 141] on div "Add a comment, tag your @teammates" at bounding box center [427, 147] width 360 height 13
click at [340, 147] on span "Add a comment, tag your @teammates" at bounding box center [321, 147] width 148 height 9
click at [262, 178] on span "Save" at bounding box center [262, 182] width 18 height 10
type input "2025-09-11"
click at [725, 111] on span "Wishlist Sent" at bounding box center [717, 115] width 46 height 10
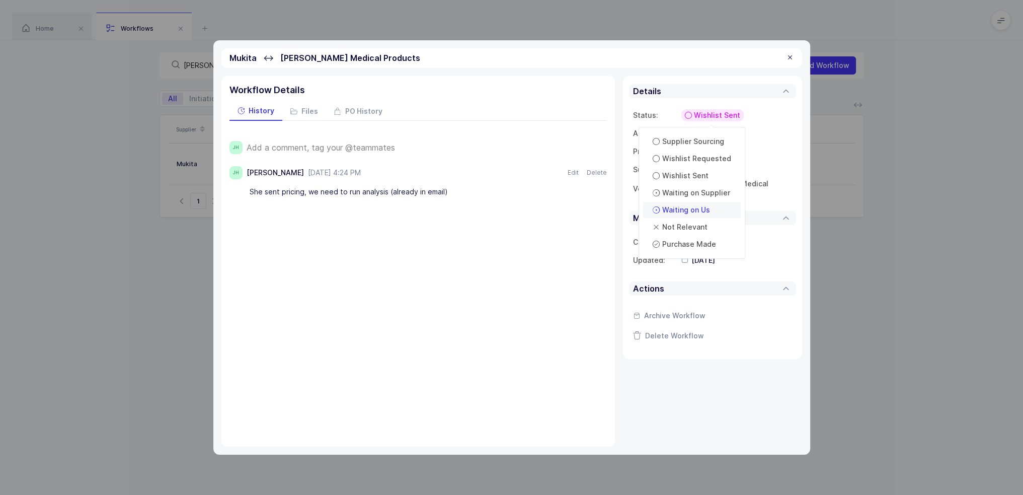
click at [709, 206] on div "Waiting on Us" at bounding box center [681, 210] width 64 height 12
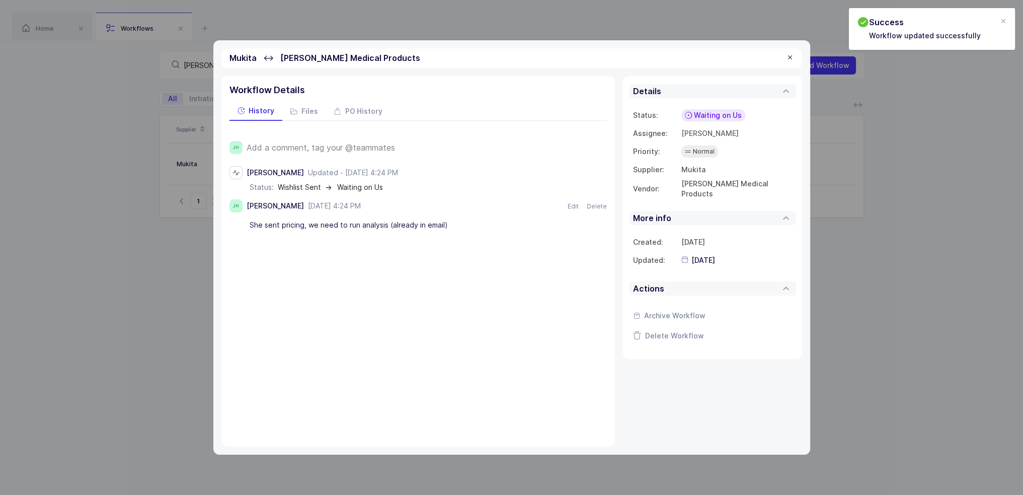
click at [790, 56] on div at bounding box center [790, 57] width 8 height 9
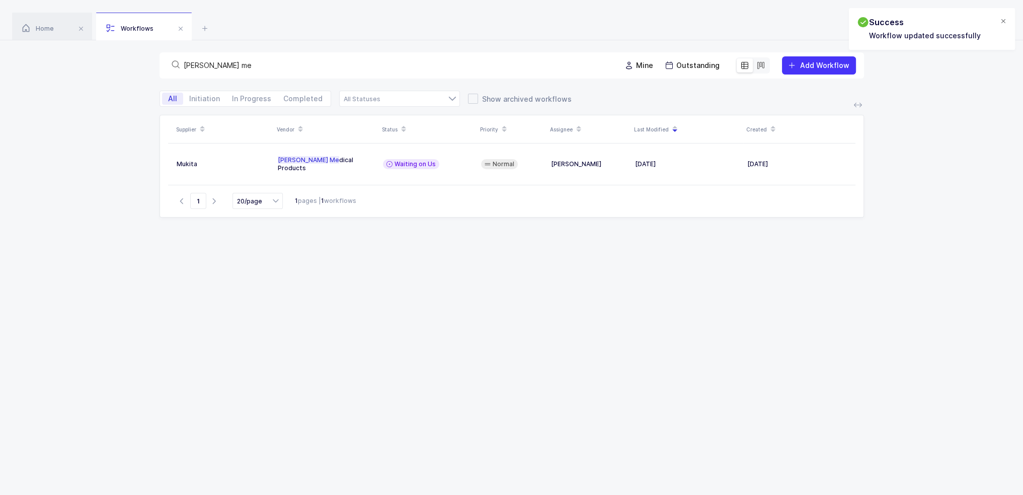
click at [1007, 21] on div at bounding box center [1004, 21] width 8 height 9
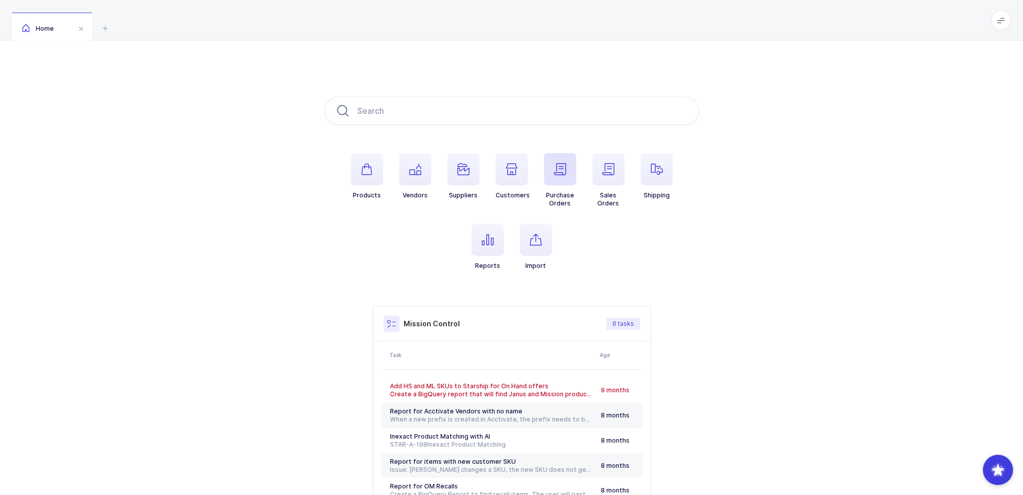
click at [562, 173] on icon "button" at bounding box center [560, 169] width 12 height 12
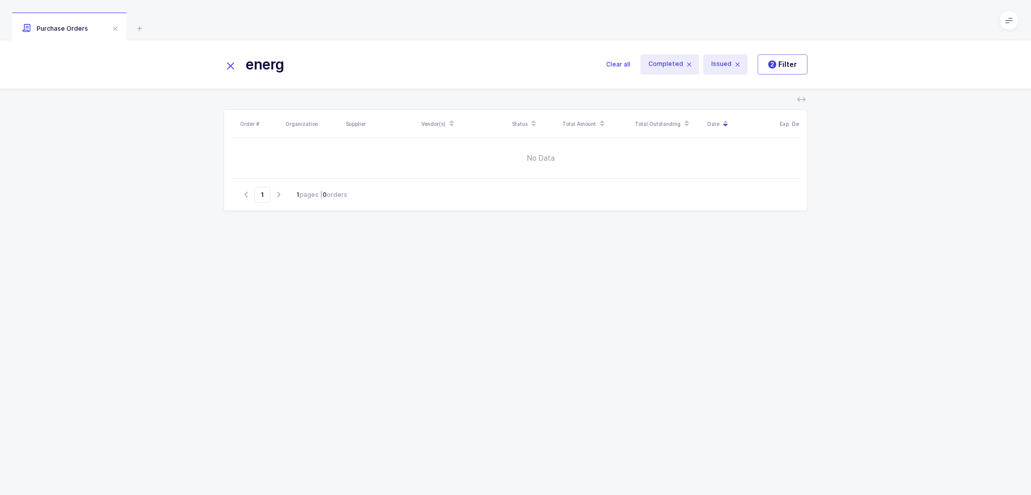
drag, startPoint x: 315, startPoint y: 64, endPoint x: 231, endPoint y: 60, distance: 84.1
click at [231, 60] on div "energ" at bounding box center [414, 64] width 383 height 24
type input "energ"
click at [231, 60] on icon at bounding box center [230, 66] width 14 height 14
click at [179, 230] on div "Order # Organization Supplier Vendor(s) Status Total Amount Total Outstanding D…" at bounding box center [515, 292] width 1031 height 406
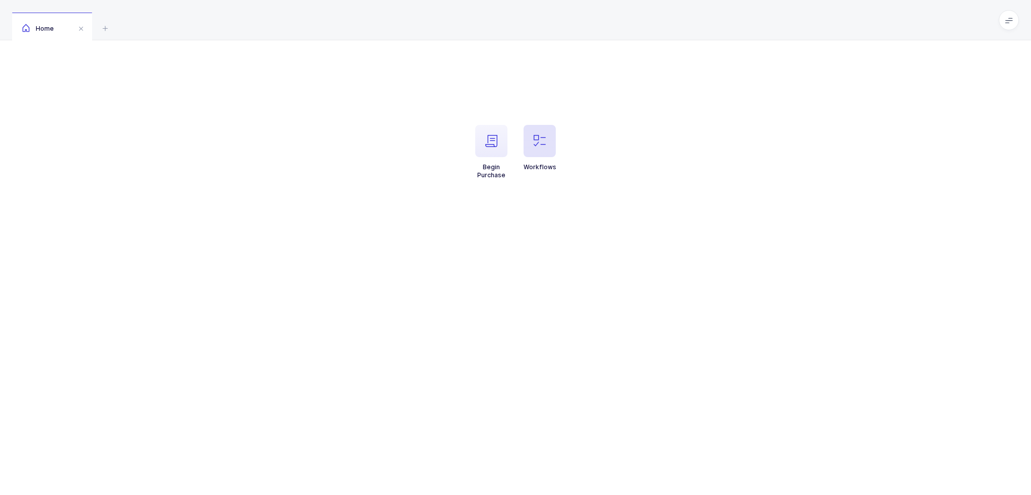
click at [550, 152] on span "button" at bounding box center [539, 141] width 32 height 32
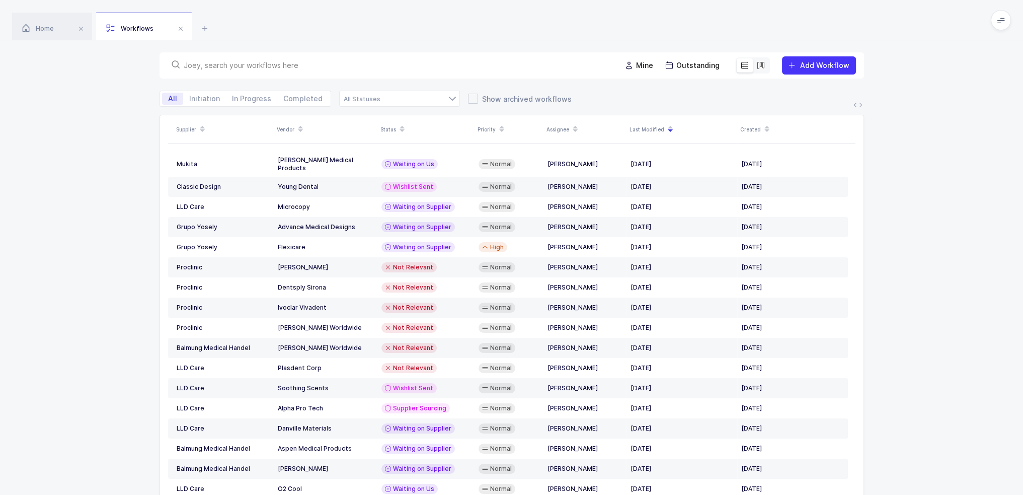
click at [320, 64] on input "text" at bounding box center [396, 65] width 425 height 10
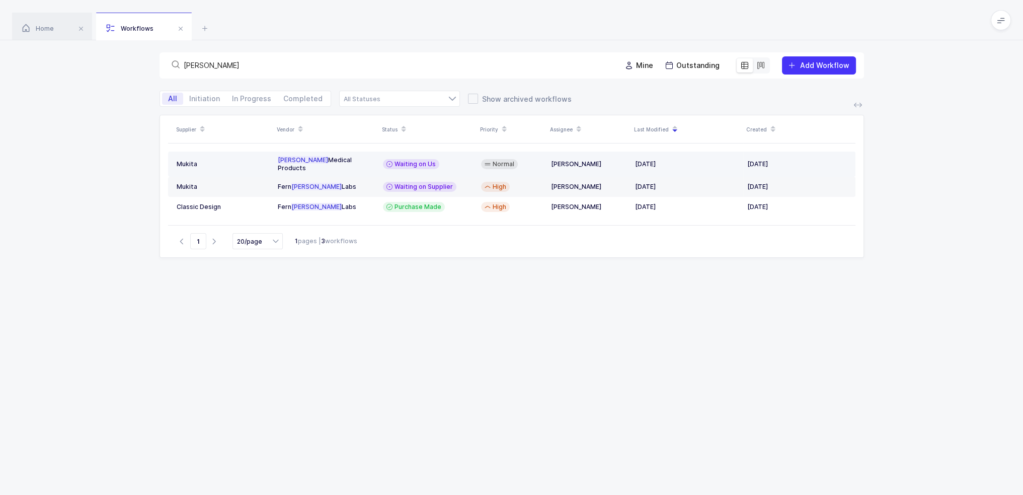
type input "dale"
click at [319, 164] on div "Dale Medical Products" at bounding box center [326, 164] width 97 height 16
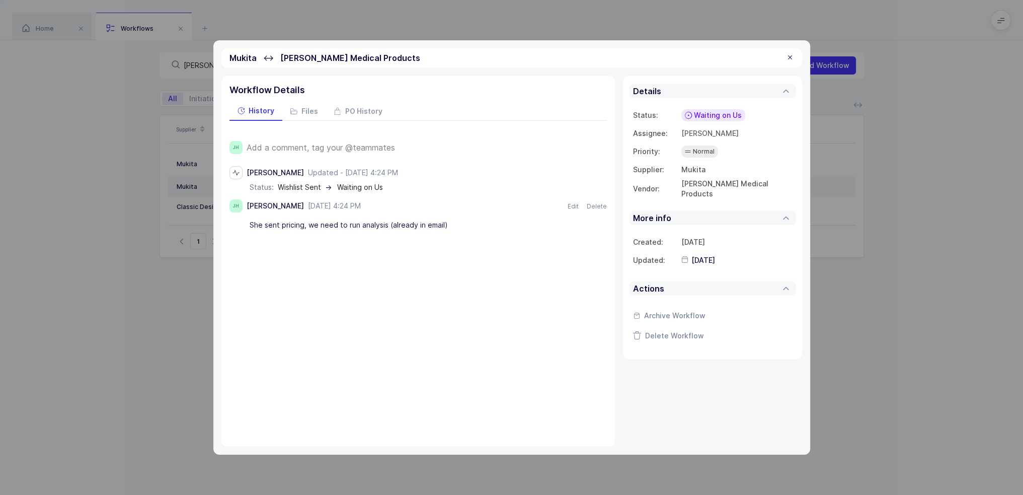
click at [348, 144] on span "Add a comment, tag your @teammates" at bounding box center [321, 147] width 148 height 9
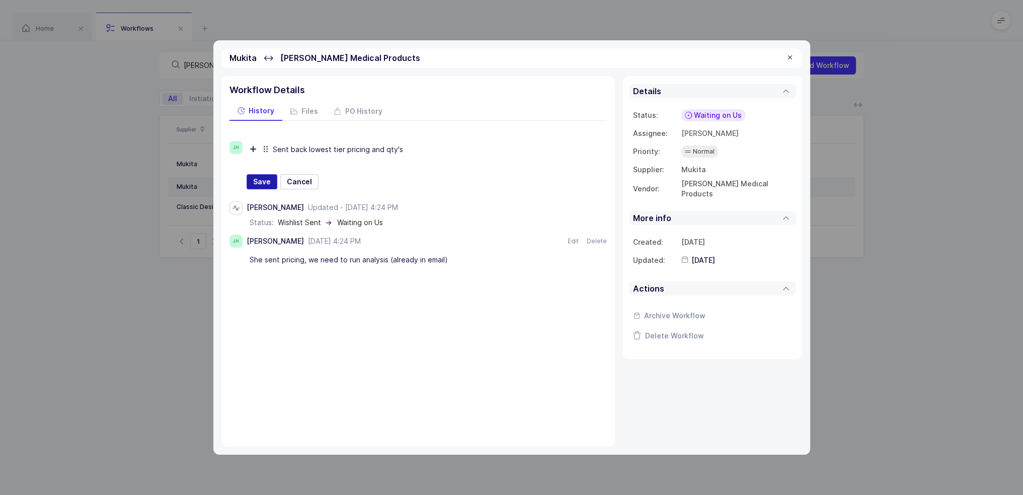
click at [248, 181] on button "Save" at bounding box center [262, 181] width 31 height 15
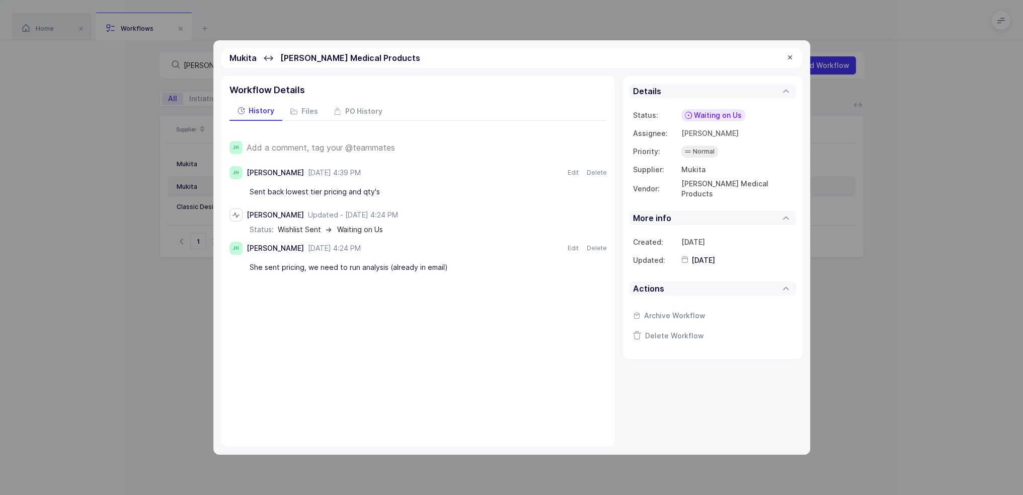
click at [711, 116] on span "Waiting on Us" at bounding box center [718, 115] width 48 height 10
click at [715, 198] on div "Waiting on Supplier" at bounding box center [694, 193] width 85 height 12
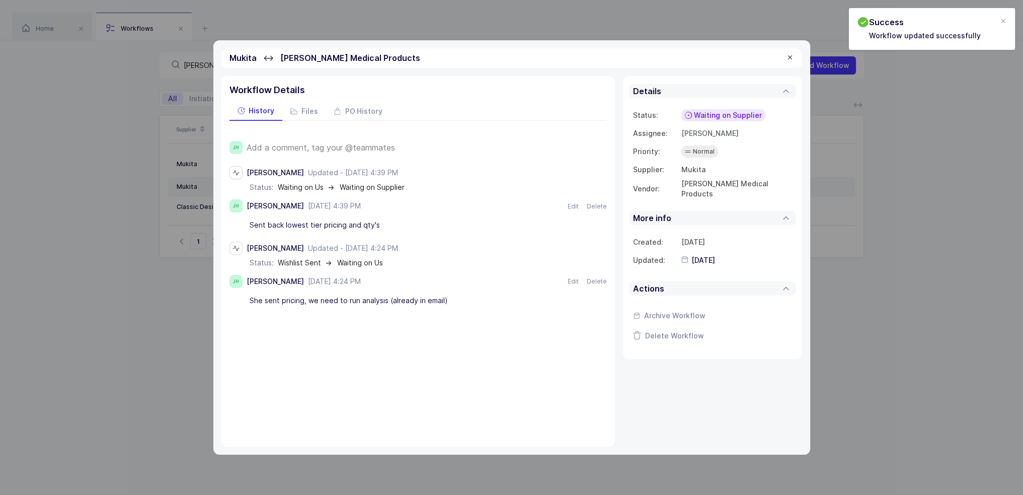
click at [789, 54] on div at bounding box center [790, 57] width 8 height 9
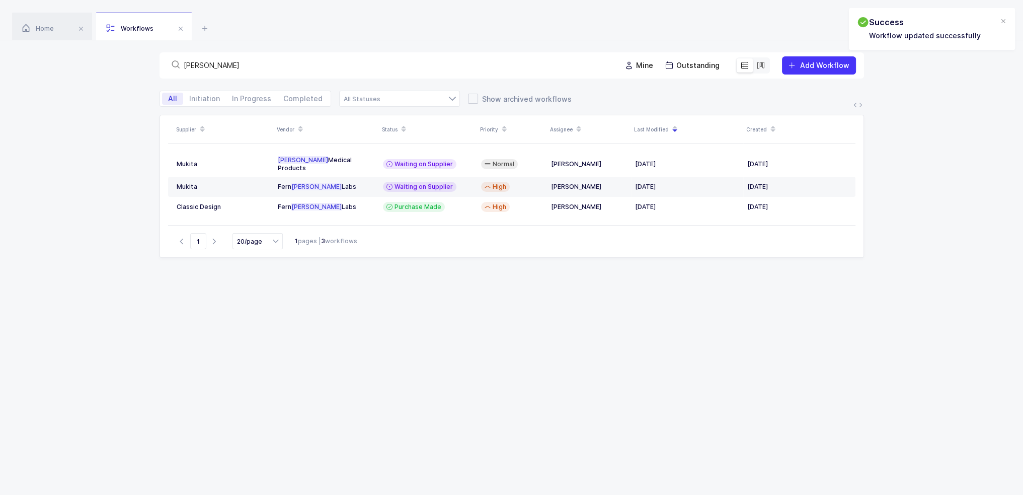
drag, startPoint x: 488, startPoint y: 75, endPoint x: 153, endPoint y: 75, distance: 335.7
click at [153, 75] on div "dale Mine Outstanding Add Workflow" at bounding box center [511, 65] width 1023 height 50
click at [230, 61] on input "dale" at bounding box center [396, 65] width 425 height 10
drag, startPoint x: 231, startPoint y: 64, endPoint x: 111, endPoint y: 61, distance: 119.8
click at [111, 61] on div "Mine Outstanding Add Workflow" at bounding box center [511, 65] width 1023 height 50
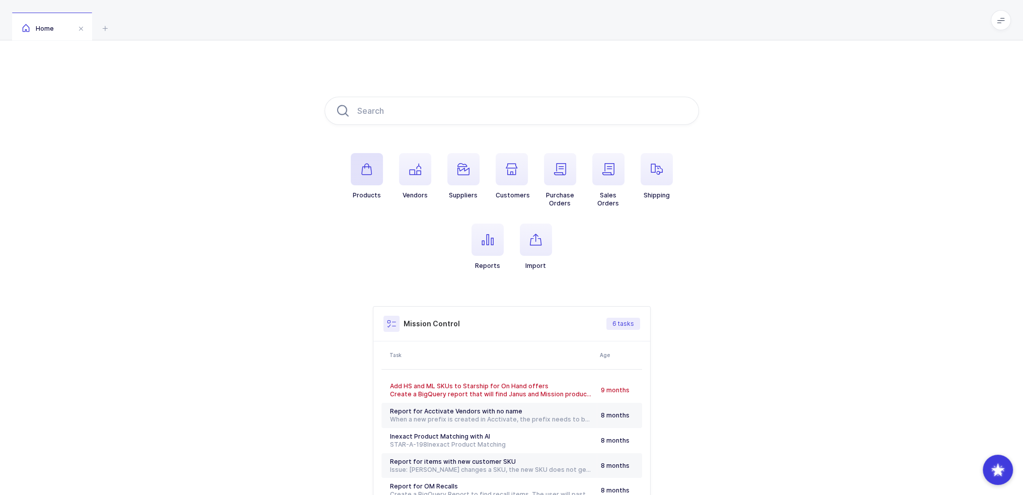
click at [375, 167] on span "button" at bounding box center [367, 169] width 32 height 32
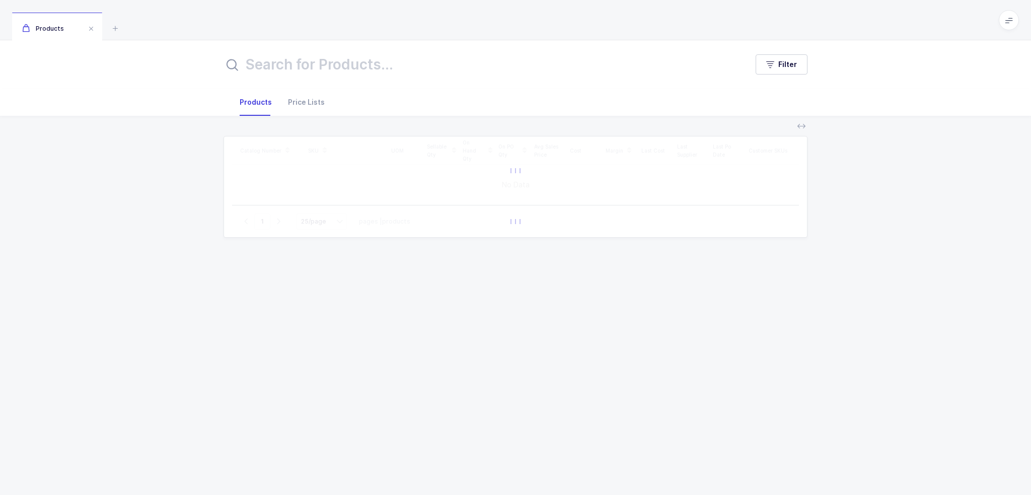
click at [351, 66] on input "text" at bounding box center [479, 64] width 512 height 24
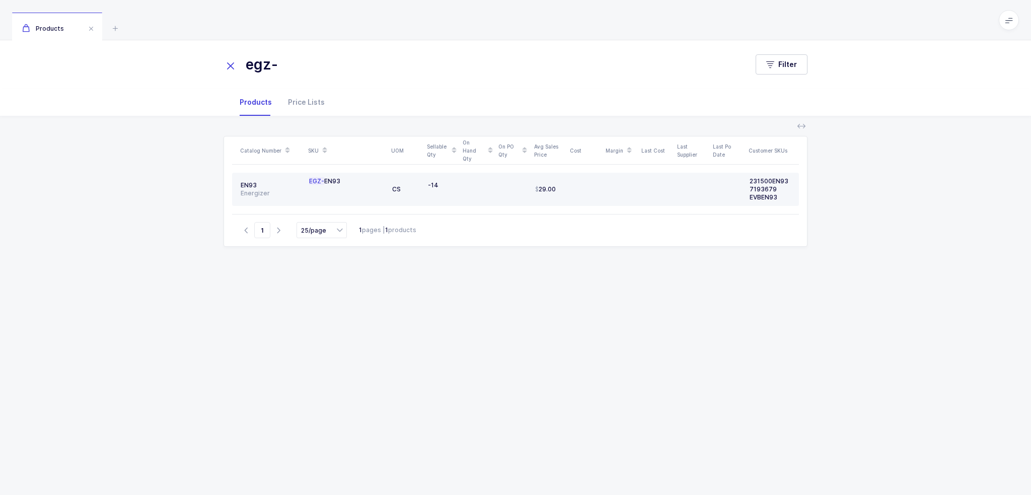
type input "egz-"
click at [375, 180] on div "EGZ- EN93" at bounding box center [346, 189] width 75 height 24
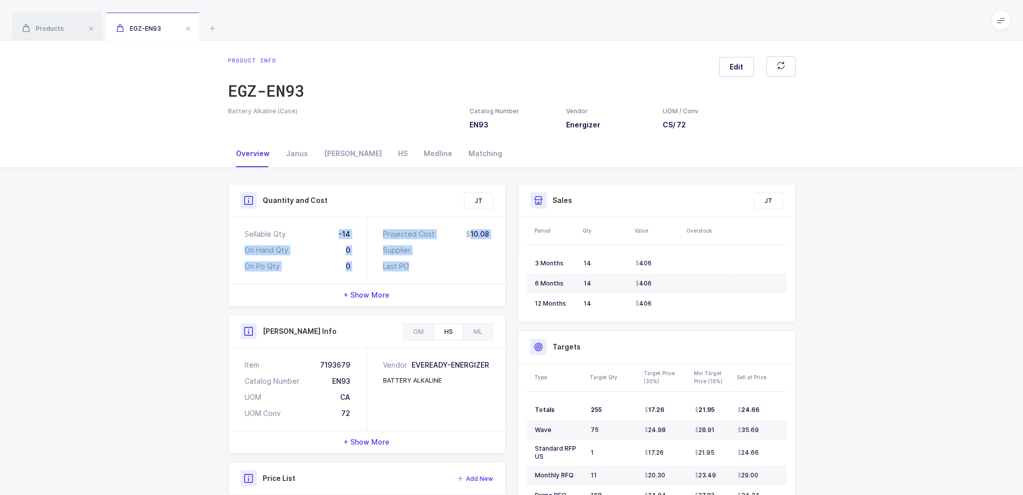
drag, startPoint x: 308, startPoint y: 231, endPoint x: 427, endPoint y: 261, distance: 122.7
click at [427, 261] on div "Sellable Qty -14 On Hand Qty 0 On Po Qty 0 Projected Cost 10.08 Supplier Last PO" at bounding box center [367, 250] width 277 height 66
click at [427, 261] on div "Last PO" at bounding box center [436, 266] width 106 height 10
click at [169, 246] on div "Quantity and Cost JT Sellable Qty -14 On Hand Qty 0 On Po Qty 0 Projected Cost …" at bounding box center [511, 442] width 1023 height 548
click at [169, 189] on div "Quantity and Cost JT Sellable Qty -14 On Hand Qty 0 On Po Qty 0 Projected Cost …" at bounding box center [511, 442] width 1023 height 548
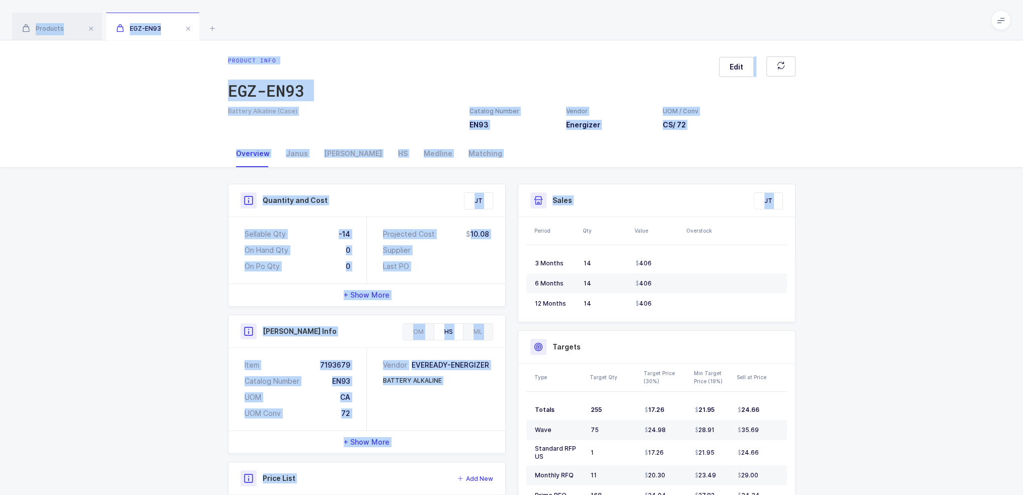
drag, startPoint x: 281, startPoint y: 25, endPoint x: 876, endPoint y: 255, distance: 638.1
click at [870, 247] on div "Products EGZ-EN93 egz- Filter Filters Clear all Products Price Lists Catalog Nu…" at bounding box center [511, 357] width 1023 height 715
click at [876, 255] on div "Quantity and Cost JT Sellable Qty -14 On Hand Qty 0 On Po Qty 0 Projected Cost …" at bounding box center [511, 442] width 1023 height 548
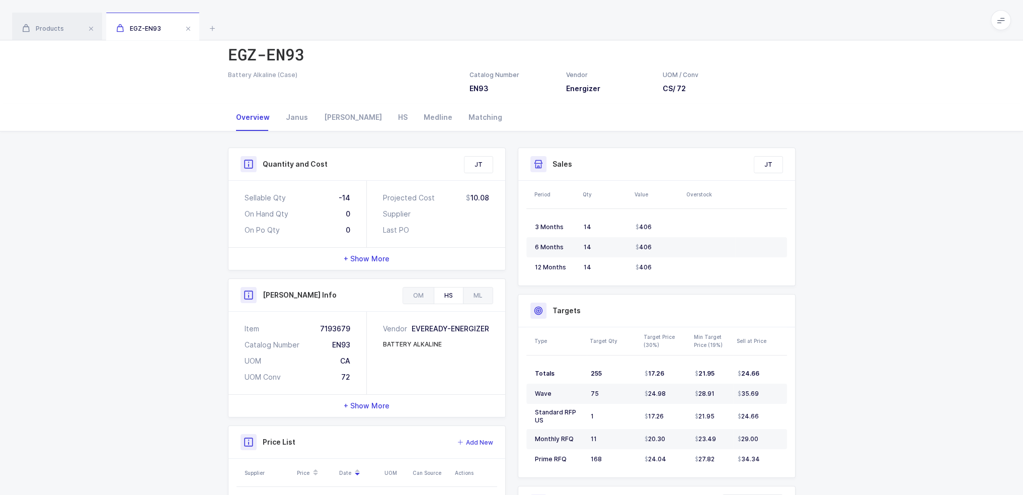
scroll to position [151, 0]
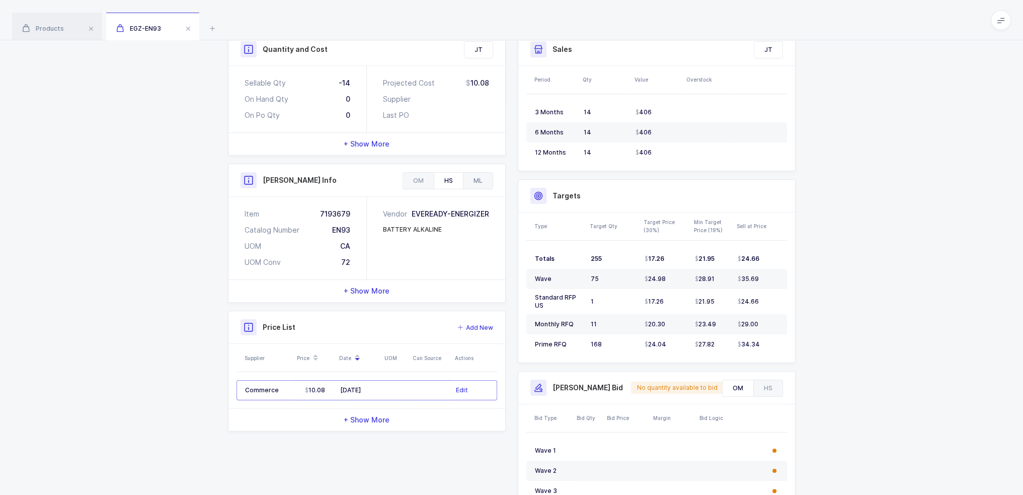
click at [470, 182] on div "ML" at bounding box center [478, 181] width 30 height 16
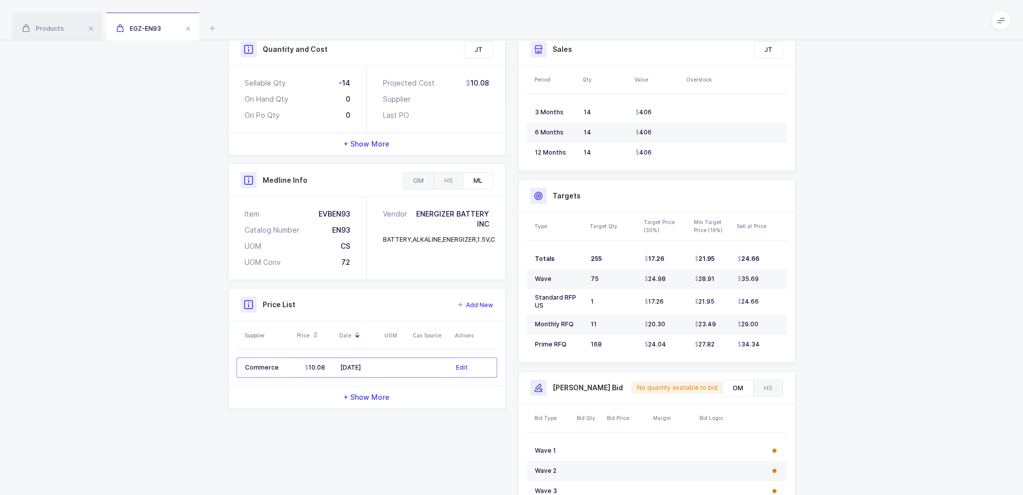
click at [425, 177] on div "OM" at bounding box center [418, 181] width 31 height 16
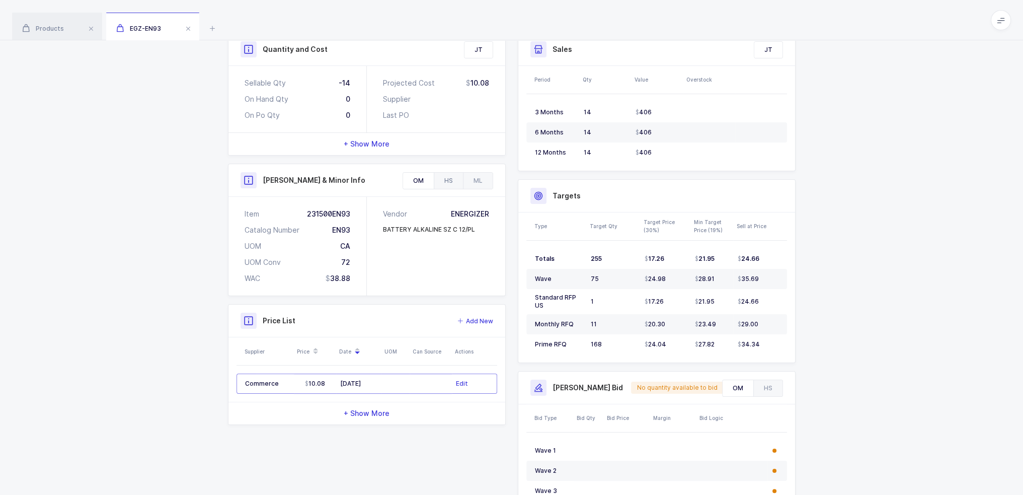
click at [439, 181] on div "HS" at bounding box center [448, 181] width 29 height 16
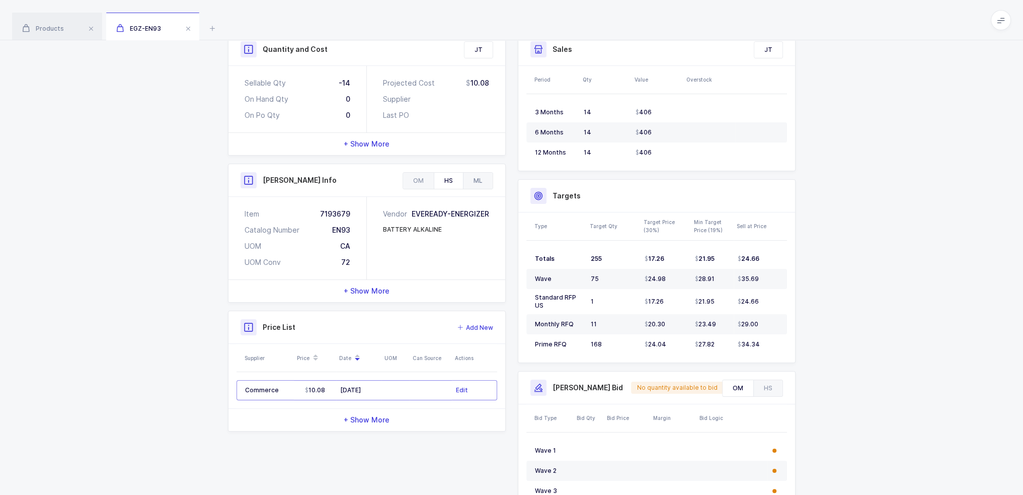
click at [475, 183] on div "ML" at bounding box center [478, 181] width 30 height 16
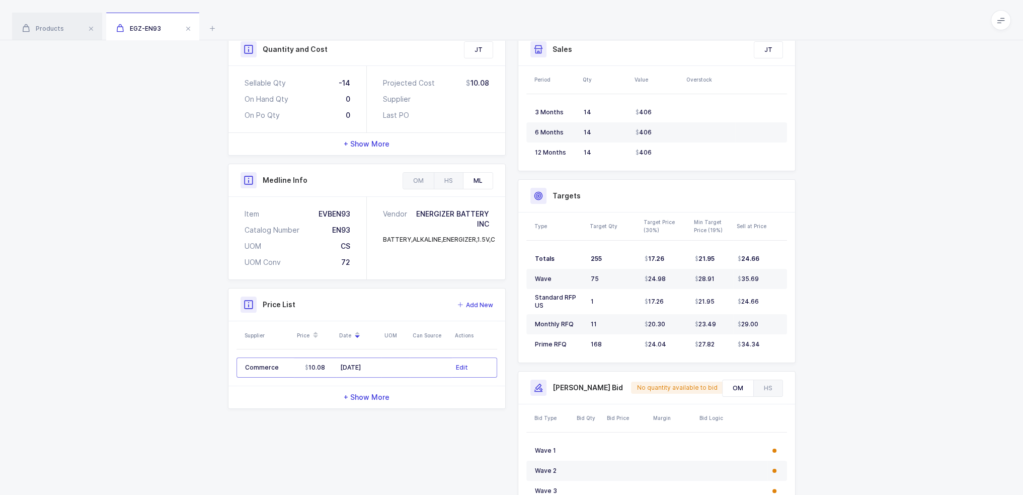
click at [342, 246] on div "CS" at bounding box center [346, 246] width 10 height 10
click at [359, 247] on div "Item EVBEN93 Catalog Number EN93 UOM CS UOM Conv 72" at bounding box center [298, 238] width 138 height 83
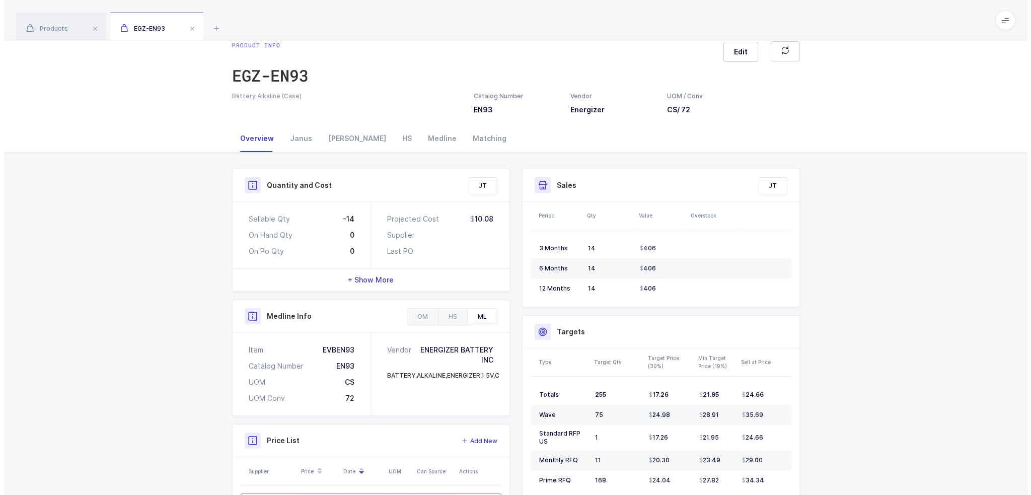
scroll to position [0, 0]
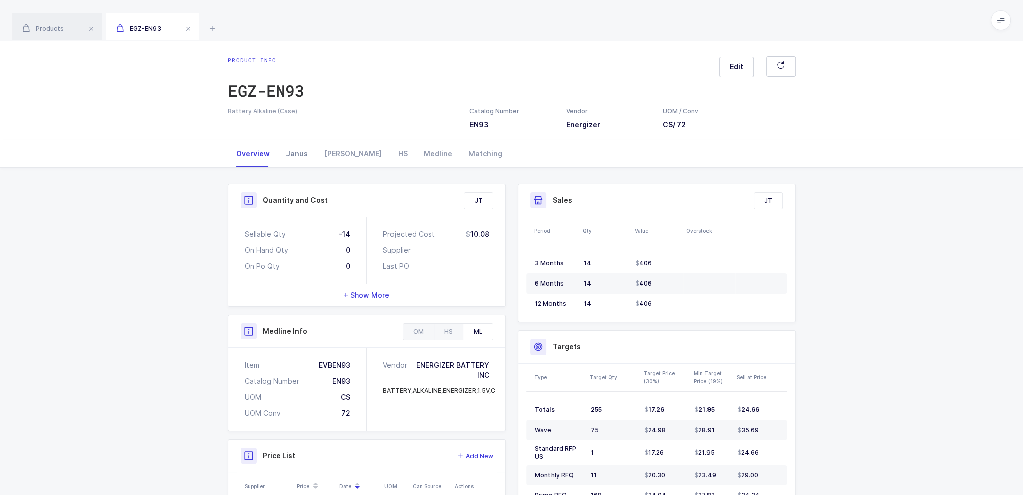
click at [294, 157] on div "Janus" at bounding box center [297, 153] width 38 height 27
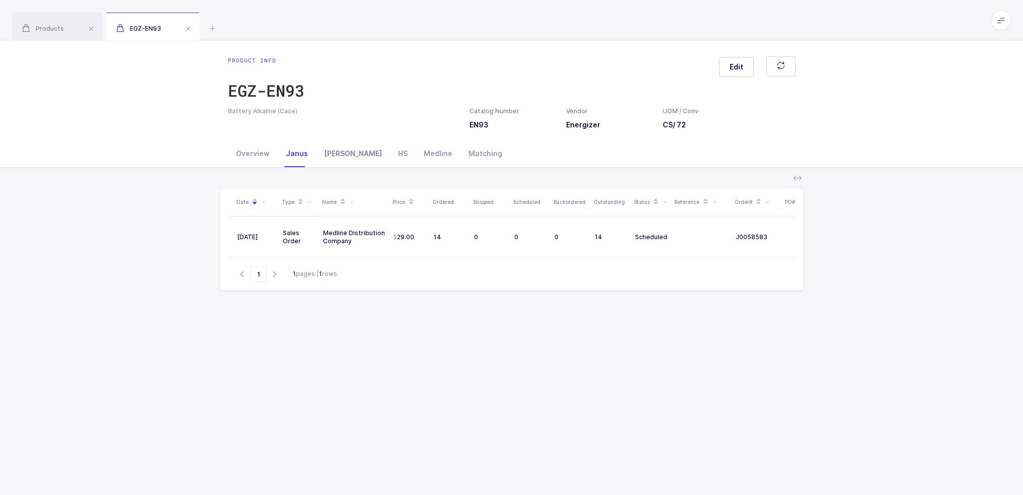
click at [332, 154] on div "Owens" at bounding box center [353, 153] width 74 height 27
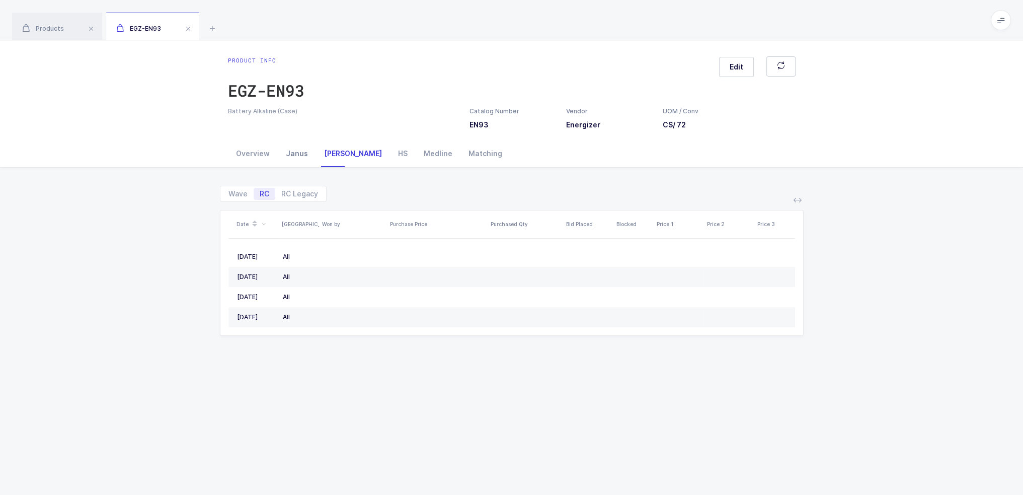
click at [287, 156] on div "Janus" at bounding box center [297, 153] width 38 height 27
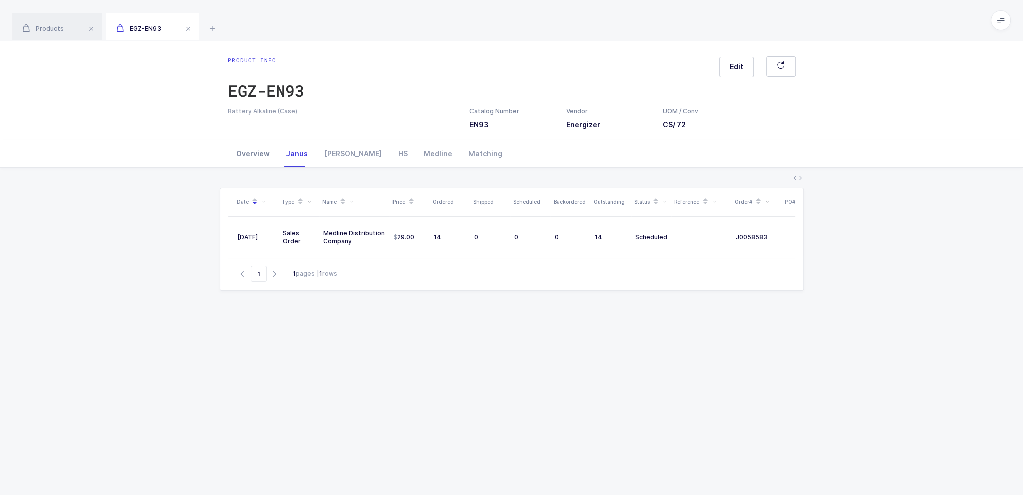
click at [248, 158] on div "Overview" at bounding box center [253, 153] width 50 height 27
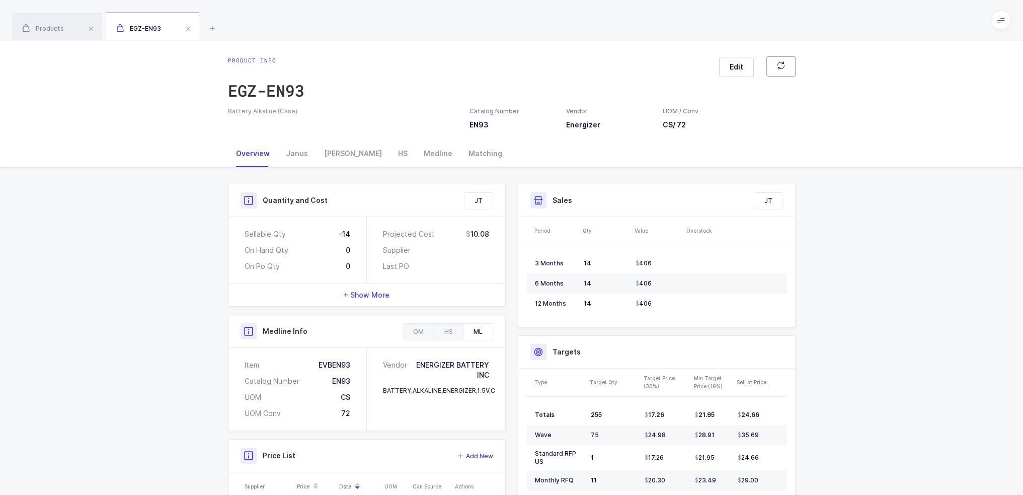
click at [774, 64] on button "button" at bounding box center [781, 66] width 29 height 20
click at [779, 74] on button "button" at bounding box center [781, 66] width 29 height 20
click at [981, 26] on div "Products EGZ-EN93" at bounding box center [511, 20] width 1023 height 40
click at [986, 23] on div "Products EGZ-EN93" at bounding box center [511, 20] width 1023 height 40
click at [1005, 21] on span at bounding box center [1001, 20] width 20 height 20
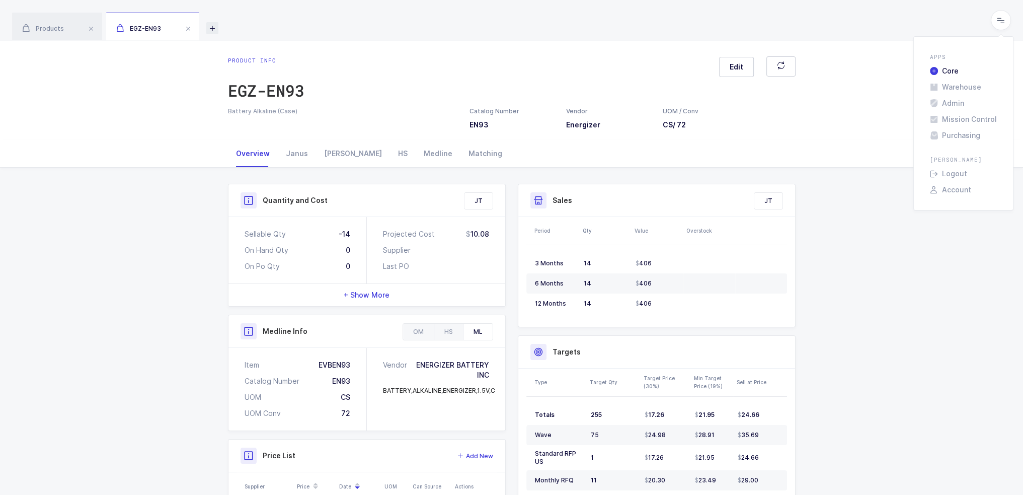
click at [215, 31] on icon at bounding box center [212, 28] width 12 height 12
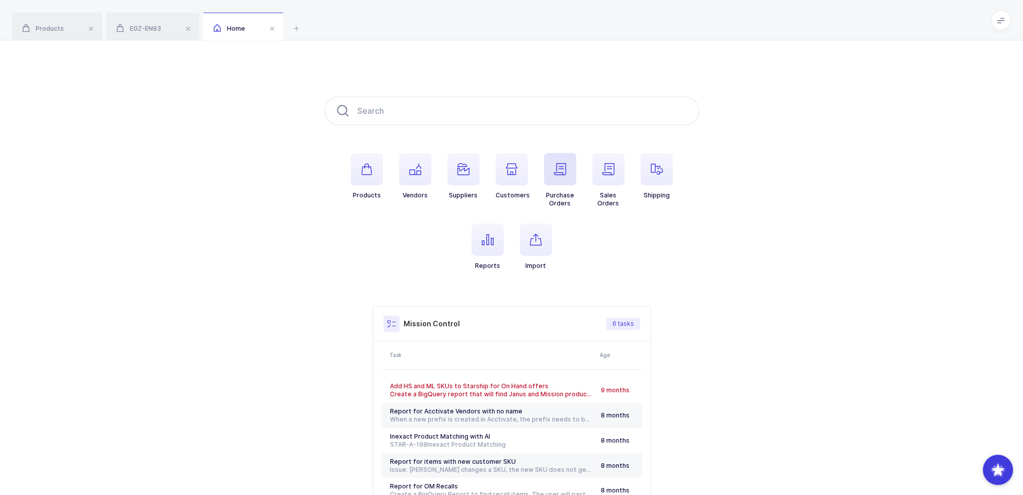
click at [566, 159] on span "button" at bounding box center [560, 169] width 32 height 32
click at [559, 176] on span "button" at bounding box center [560, 169] width 32 height 32
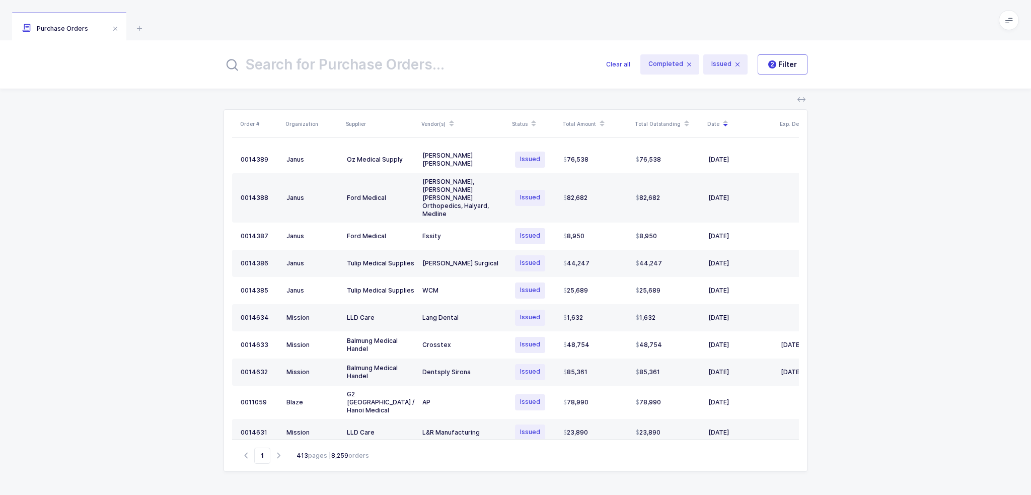
click at [328, 66] on input "text" at bounding box center [408, 64] width 370 height 24
click at [135, 28] on icon at bounding box center [139, 28] width 12 height 12
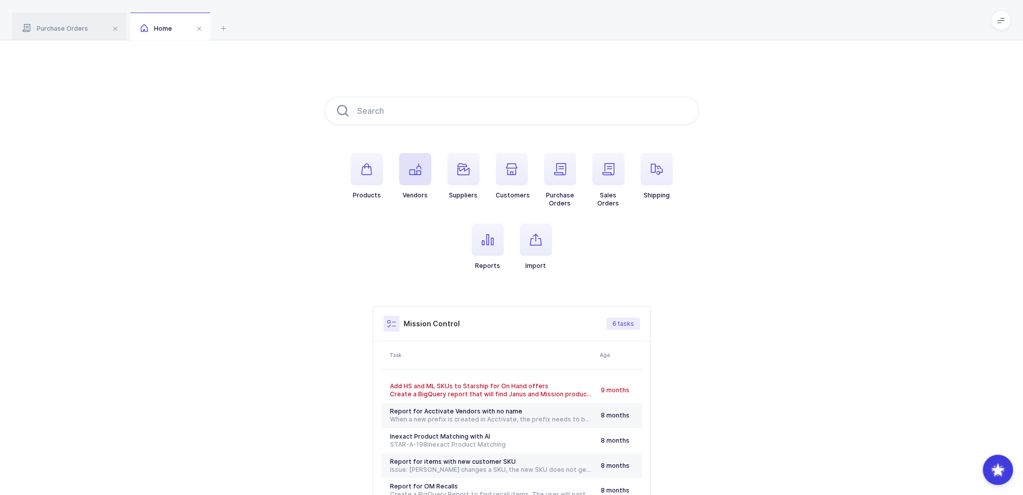
click at [407, 159] on span "button" at bounding box center [415, 169] width 32 height 32
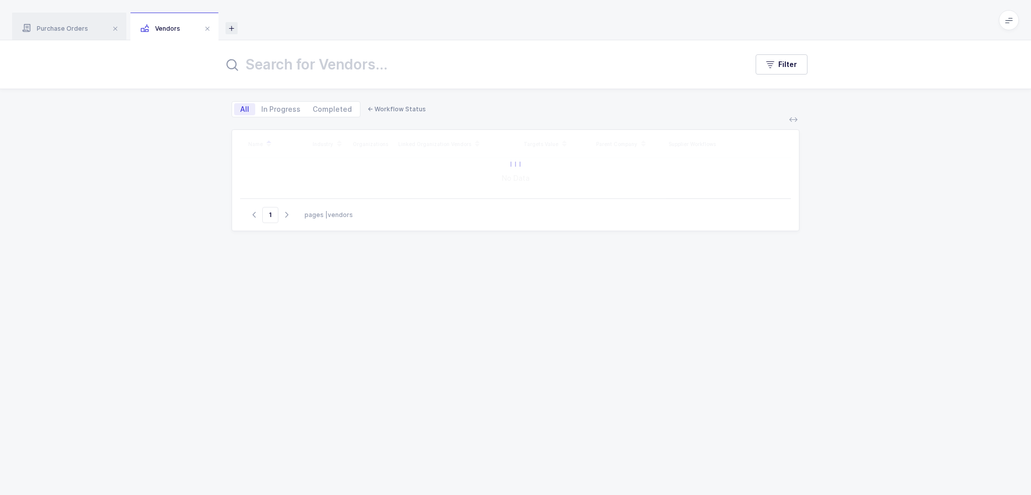
click at [231, 28] on icon at bounding box center [232, 28] width 12 height 12
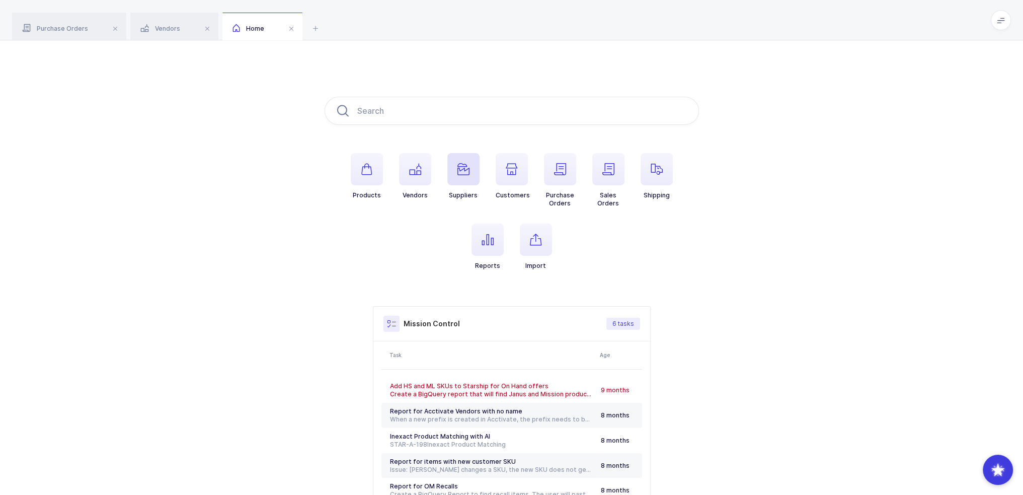
click at [470, 173] on span "button" at bounding box center [463, 169] width 32 height 32
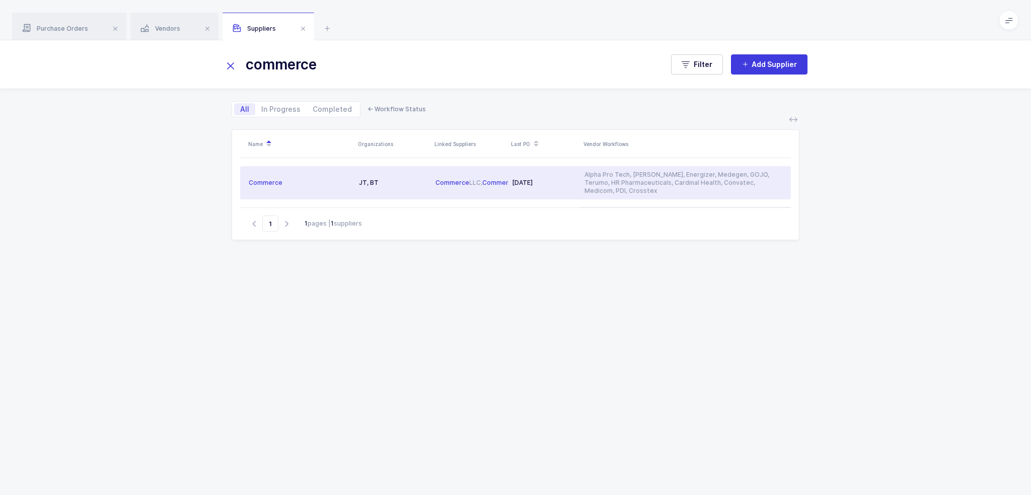
type input "commerce"
click at [468, 179] on div "Commerce LLC, Commerce LLC" at bounding box center [469, 183] width 68 height 8
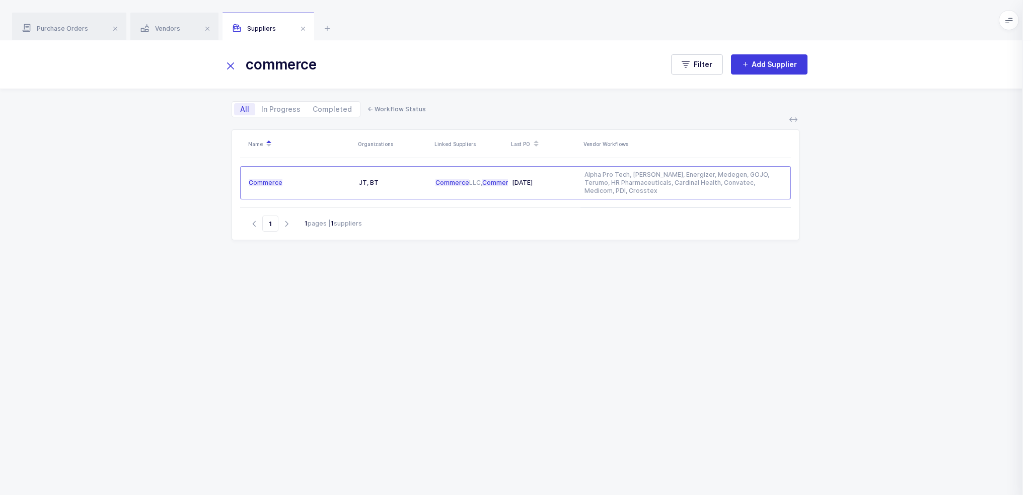
scroll to position [228, 0]
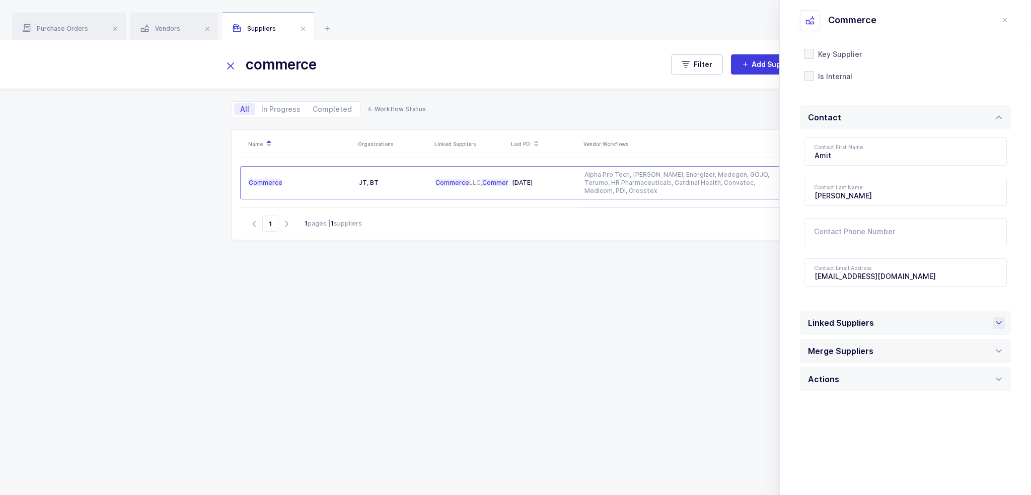
click at [864, 319] on div "Linked Suppliers" at bounding box center [843, 323] width 71 height 24
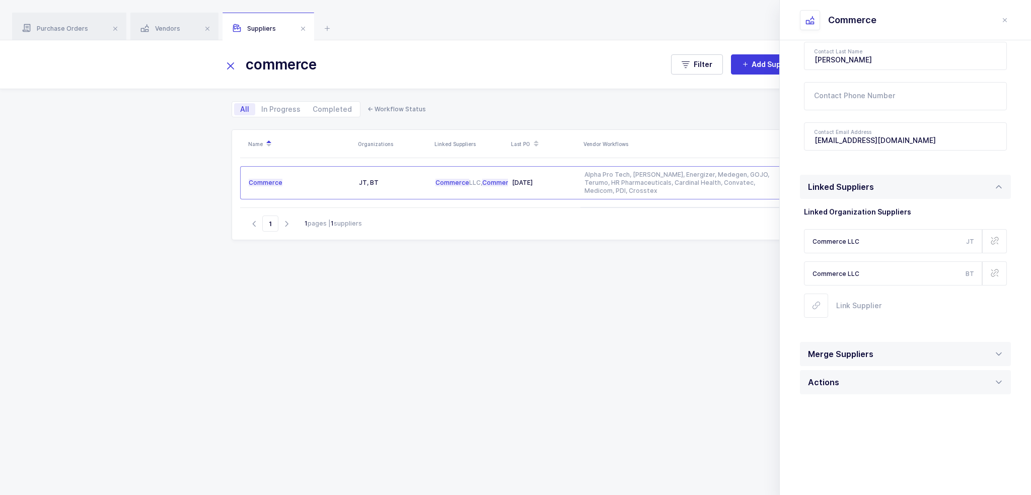
scroll to position [367, 0]
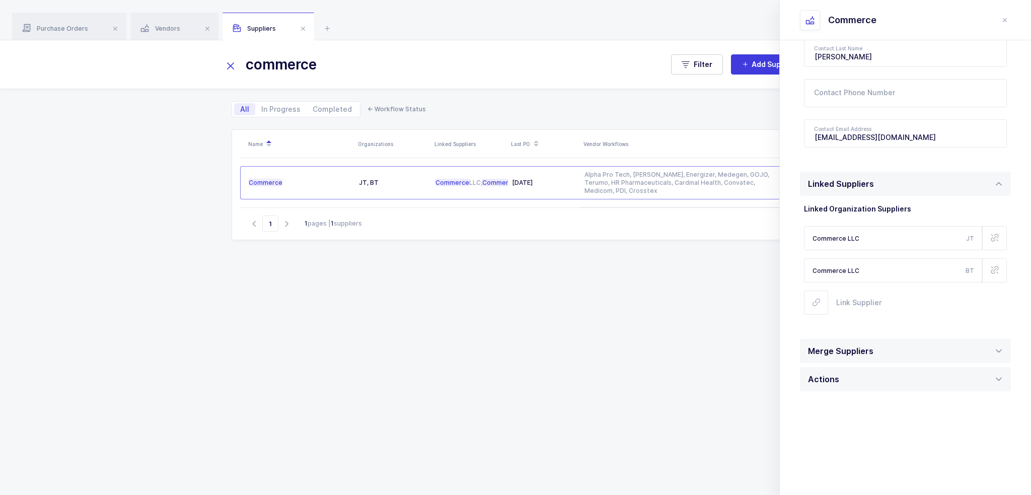
drag, startPoint x: 874, startPoint y: 237, endPoint x: 799, endPoint y: 237, distance: 75.0
click at [799, 237] on div "Information Company Name Commerce Industries Consumer Medical Consumer Dental M…" at bounding box center [905, 97] width 251 height 795
